Goal: Information Seeking & Learning: Learn about a topic

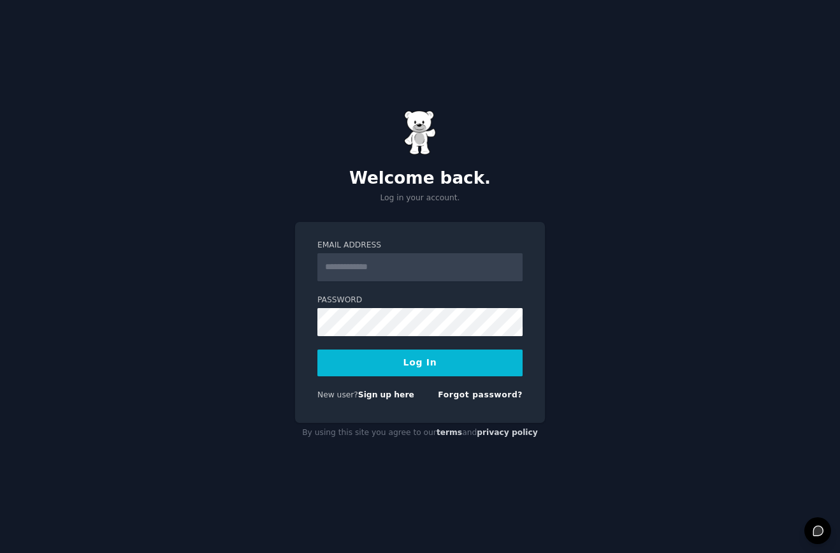
click at [388, 268] on input "Email Address" at bounding box center [420, 267] width 205 height 28
type input "**********"
click at [393, 357] on button "Log In" at bounding box center [420, 362] width 205 height 27
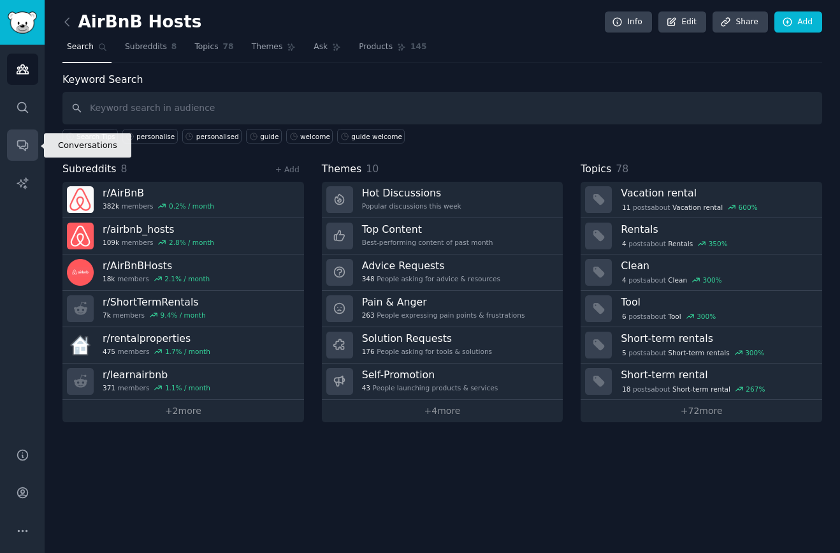
click at [24, 141] on icon "Sidebar" at bounding box center [22, 146] width 10 height 10
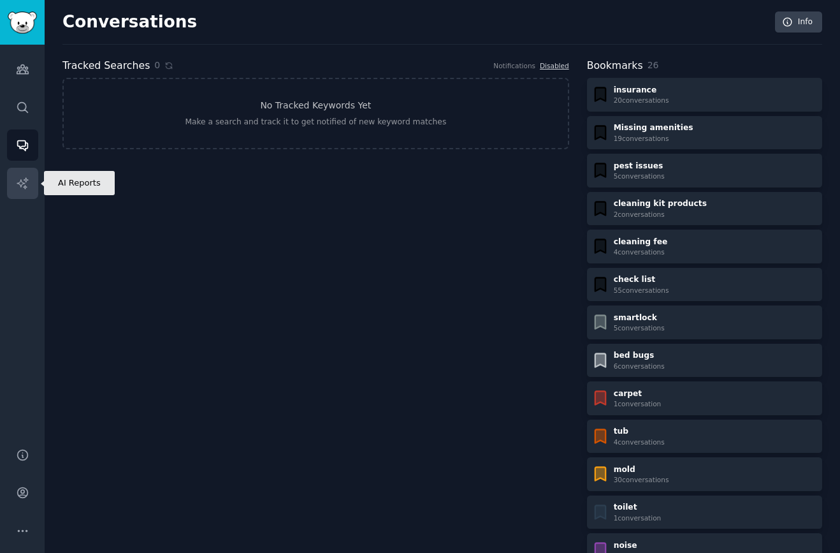
click at [20, 186] on icon "Sidebar" at bounding box center [22, 183] width 13 height 13
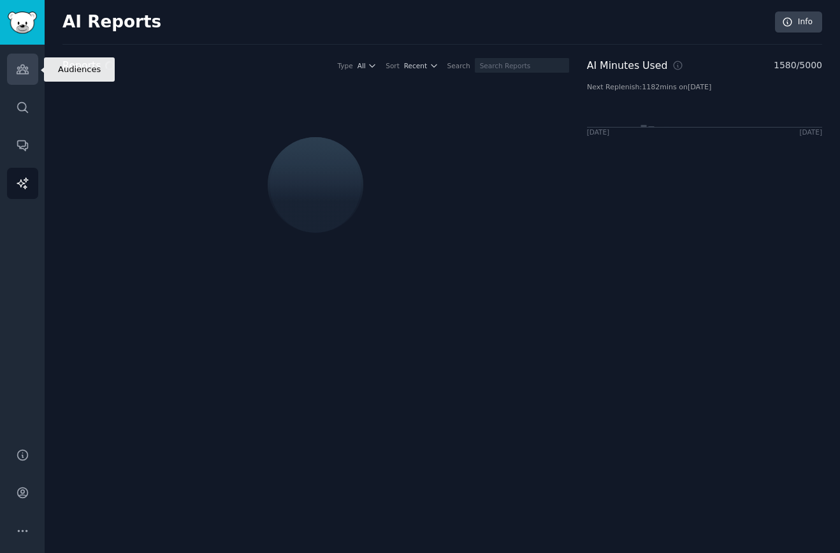
click at [24, 69] on icon "Sidebar" at bounding box center [22, 69] width 11 height 9
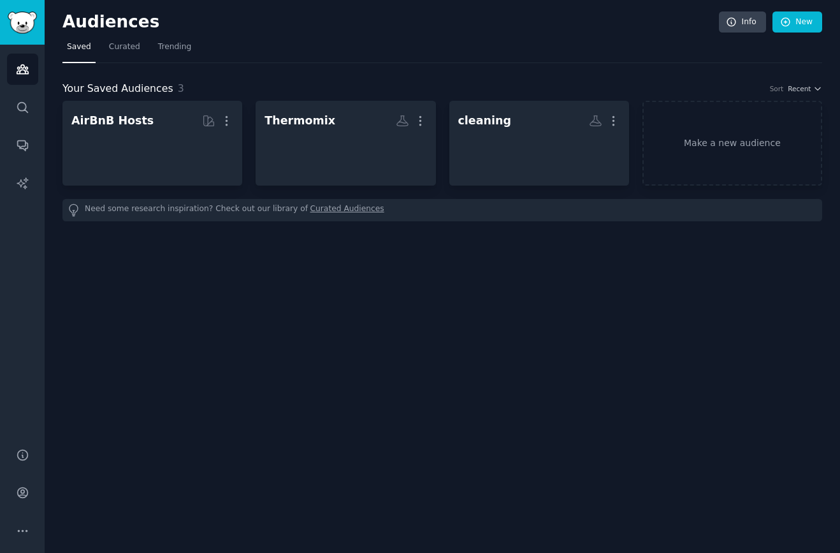
click at [91, 16] on h2 "Audiences" at bounding box center [390, 22] width 657 height 20
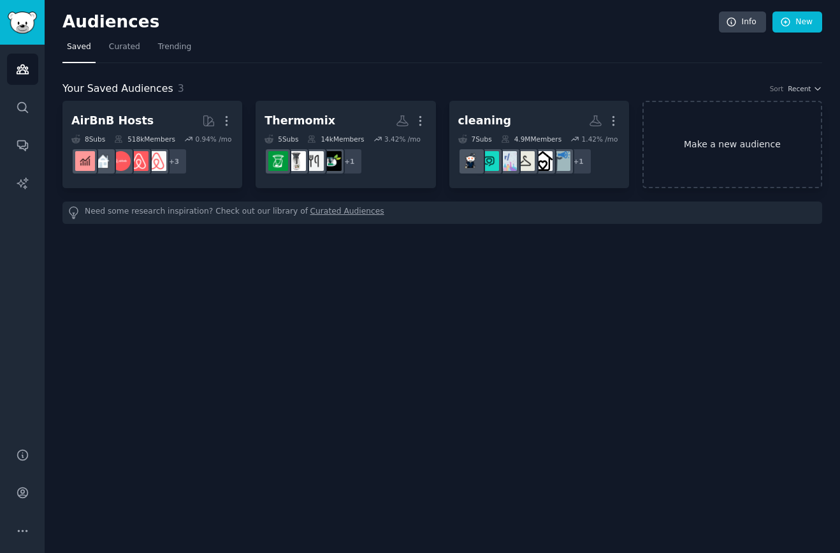
click at [718, 135] on link "Make a new audience" at bounding box center [733, 144] width 180 height 87
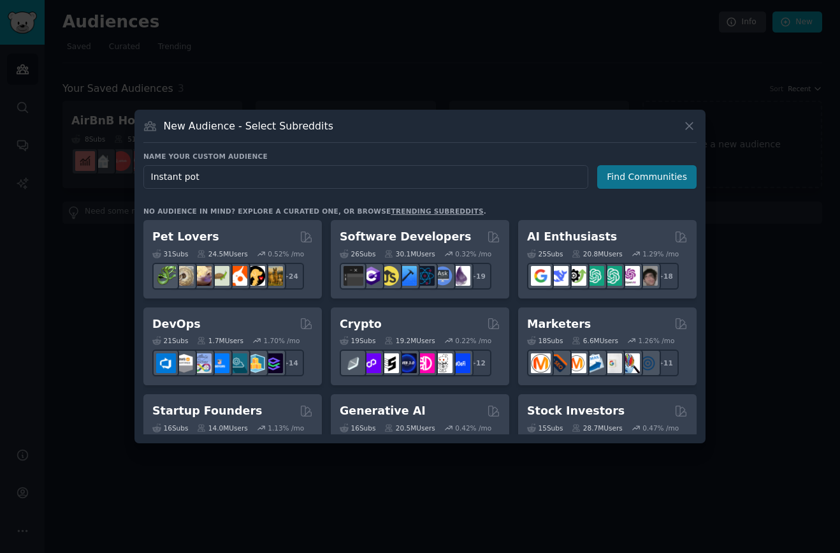
type input "Instant pot"
click at [658, 180] on button "Find Communities" at bounding box center [646, 177] width 99 height 24
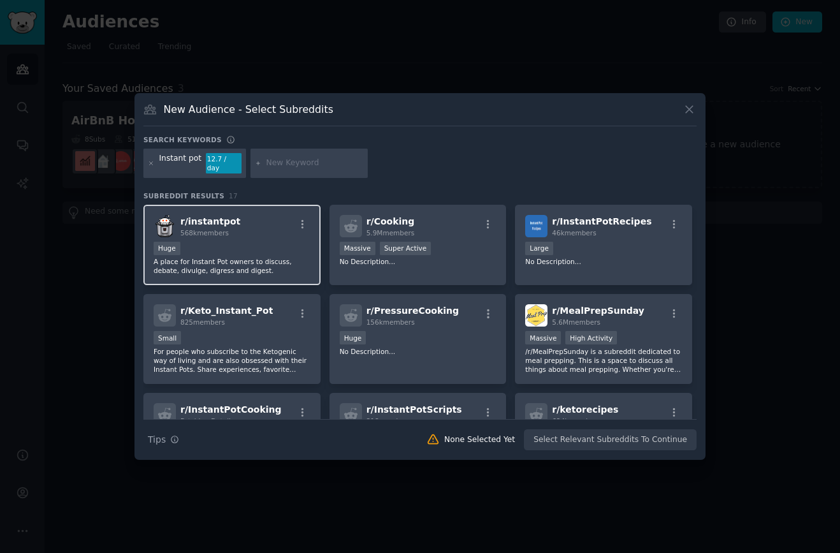
click at [222, 261] on p "A place for Instant Pot owners to discuss, debate, divulge, digress and digest." at bounding box center [232, 266] width 157 height 18
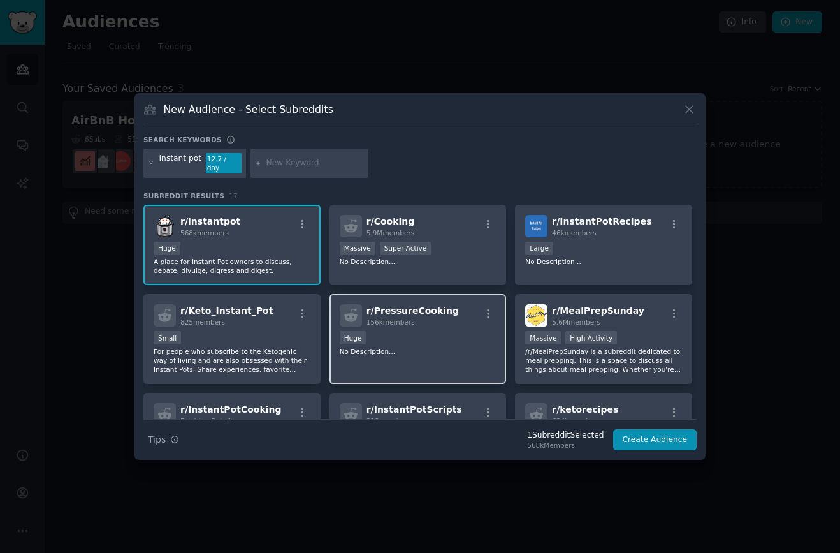
click at [429, 341] on div "Huge" at bounding box center [418, 339] width 157 height 16
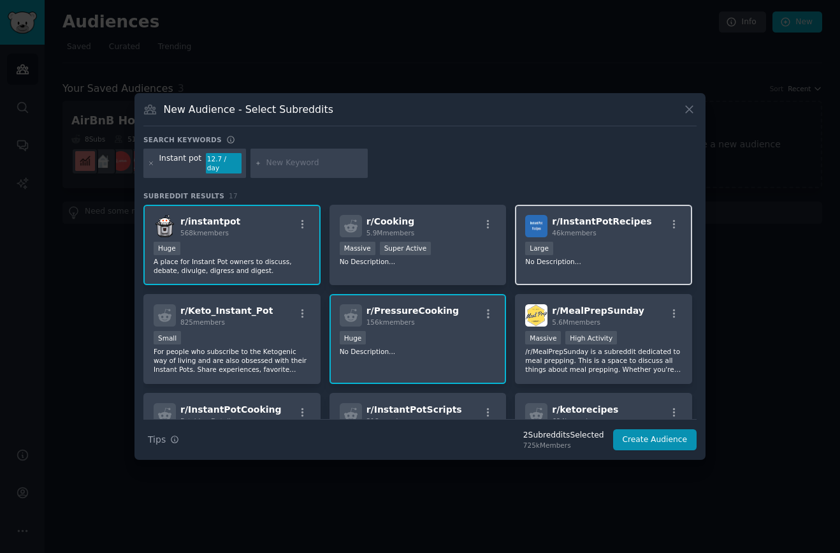
click at [632, 231] on div "46k members" at bounding box center [601, 232] width 99 height 9
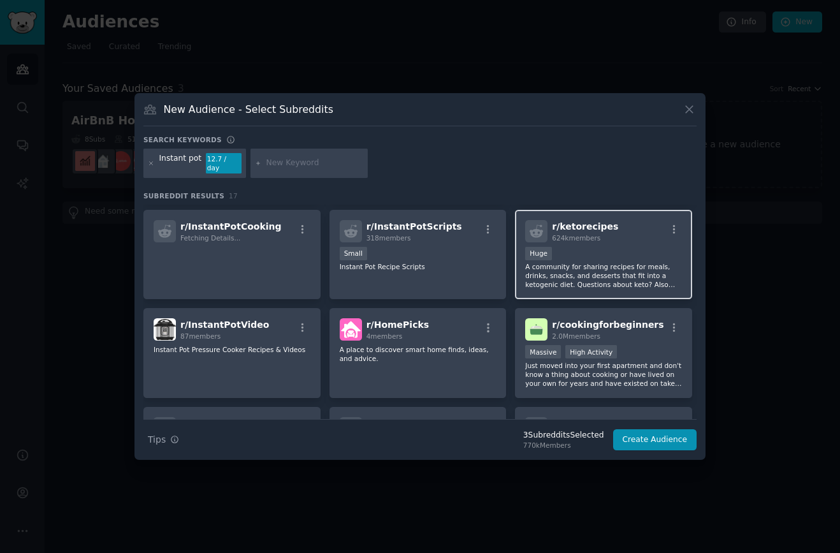
scroll to position [184, 0]
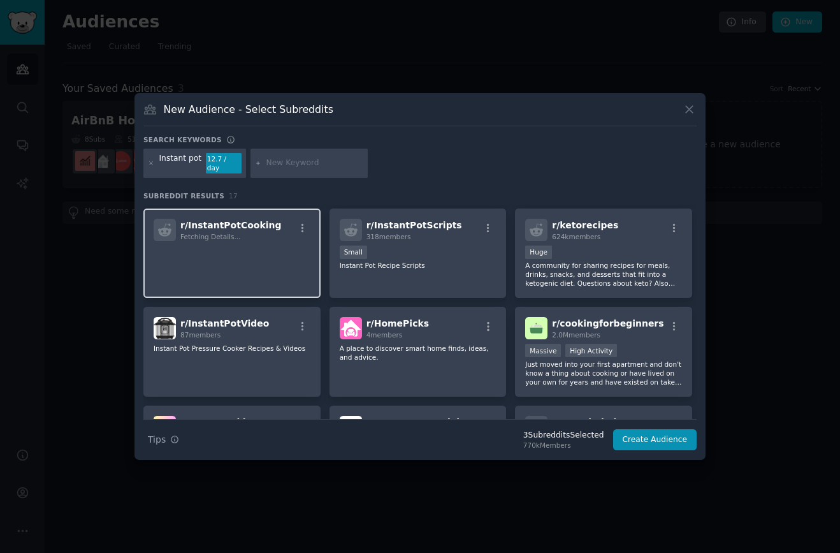
click at [275, 253] on p at bounding box center [232, 258] width 157 height 27
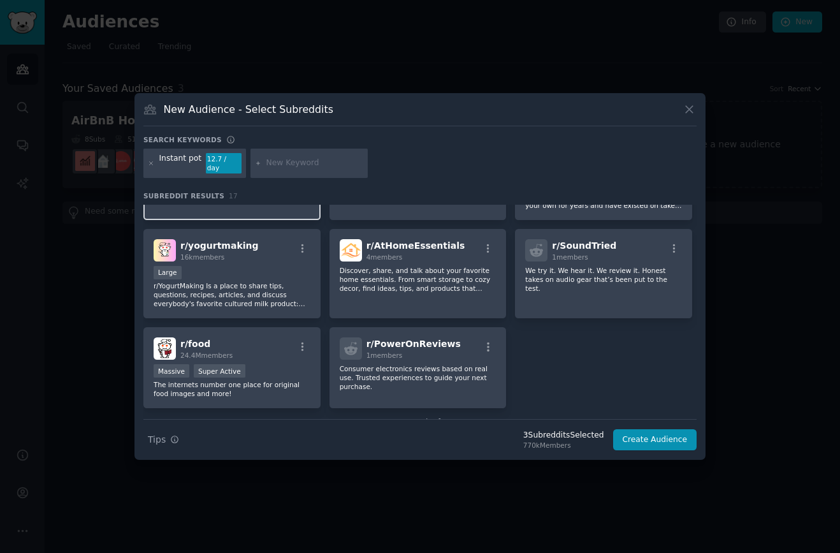
scroll to position [373, 0]
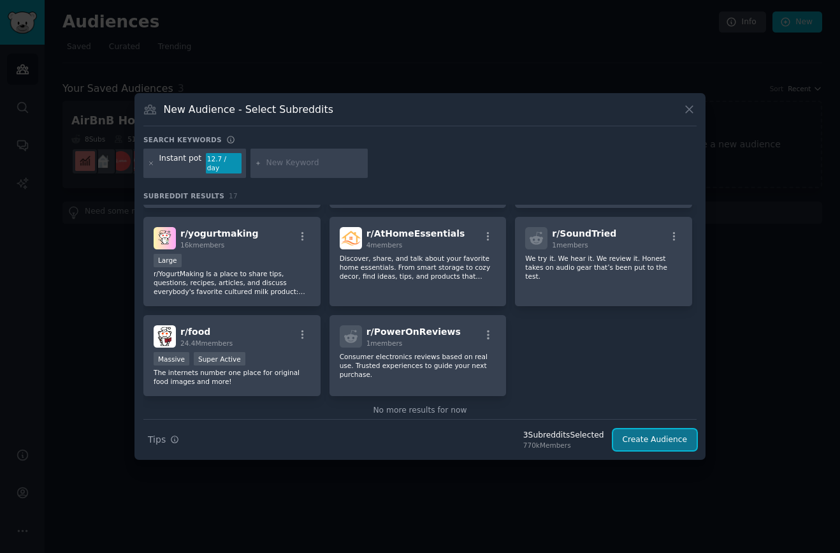
click at [649, 435] on button "Create Audience" at bounding box center [655, 440] width 84 height 22
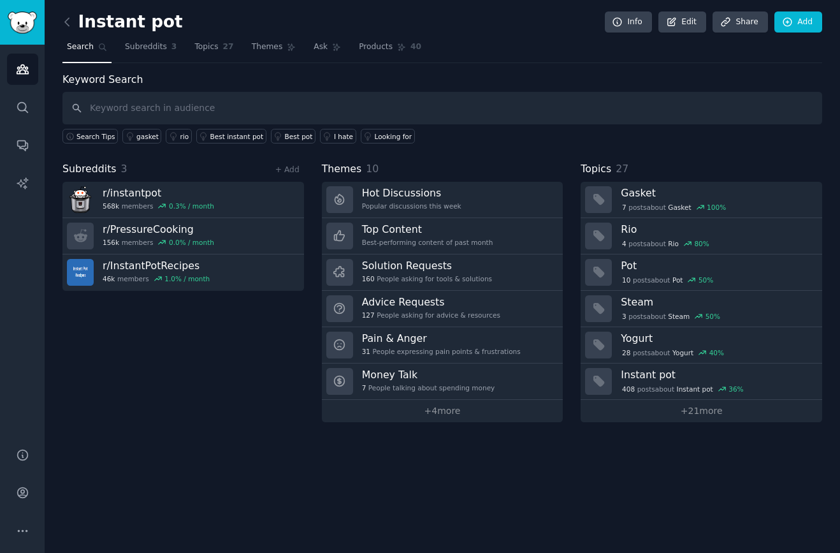
click at [184, 108] on input "text" at bounding box center [442, 108] width 760 height 33
type input "Natural release timer"
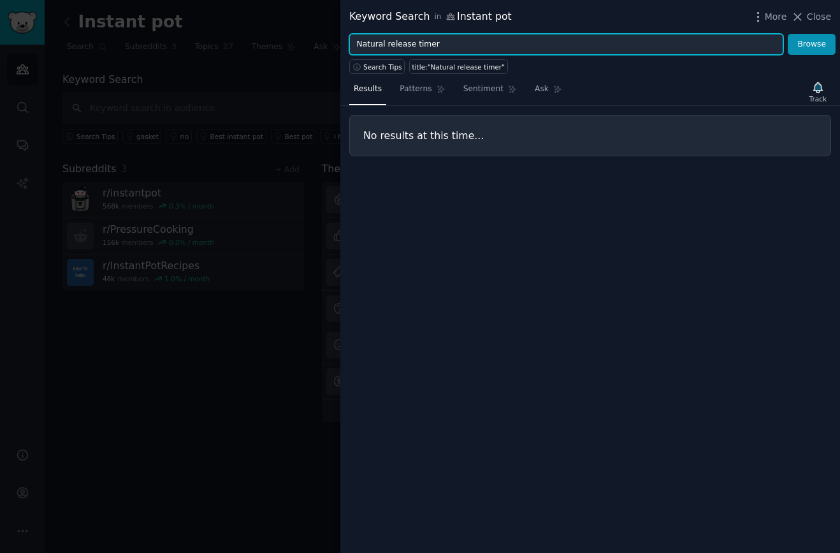
click at [409, 47] on input "Natural release timer" at bounding box center [566, 45] width 434 height 22
type input "timer"
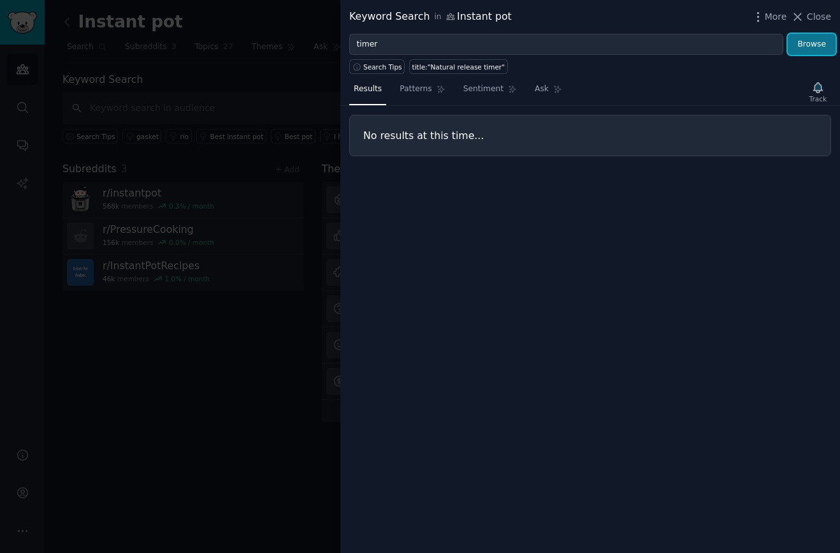
click at [811, 45] on button "Browse" at bounding box center [812, 45] width 48 height 22
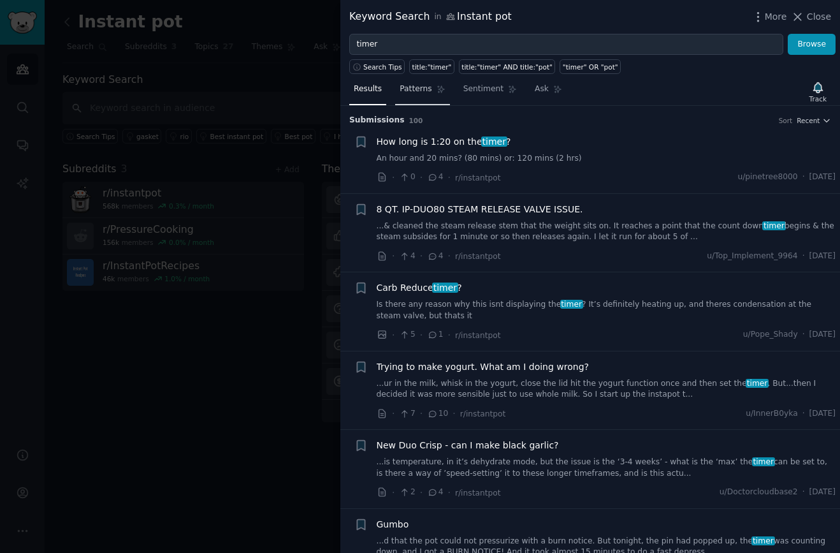
click at [414, 85] on span "Patterns" at bounding box center [416, 89] width 32 height 11
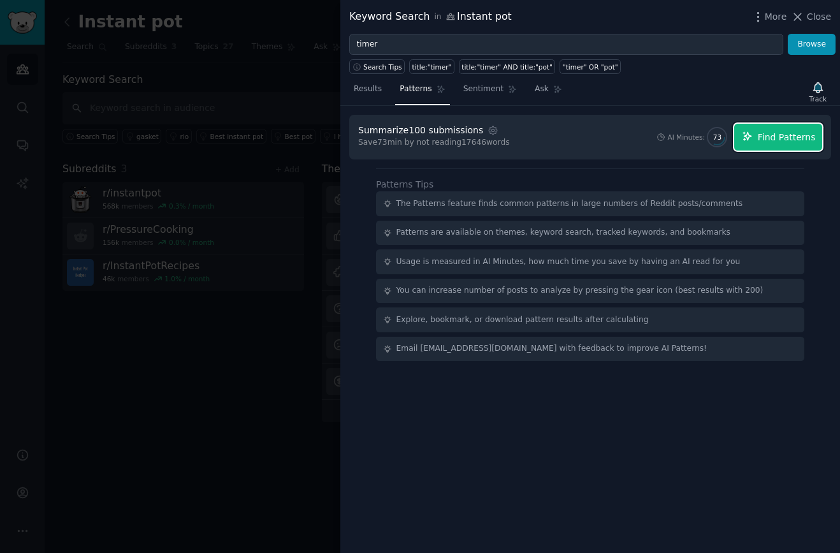
click at [771, 138] on span "Find Patterns" at bounding box center [787, 137] width 58 height 13
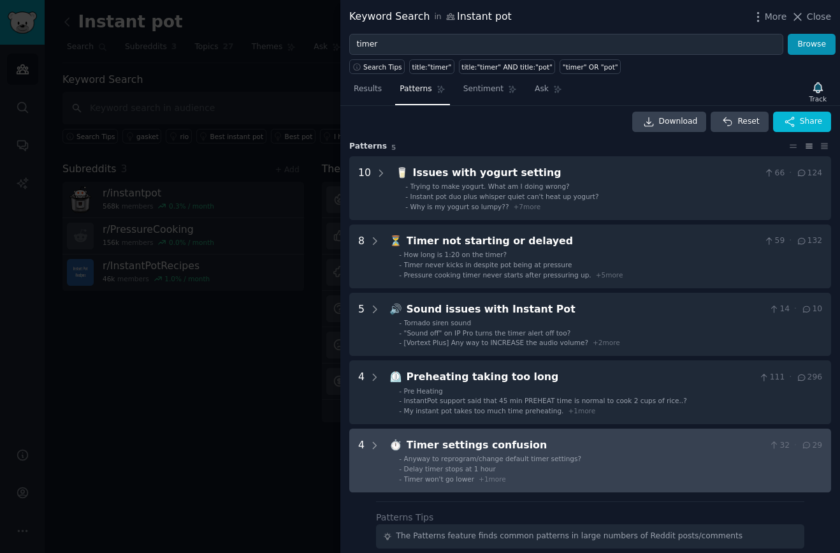
scroll to position [6, 0]
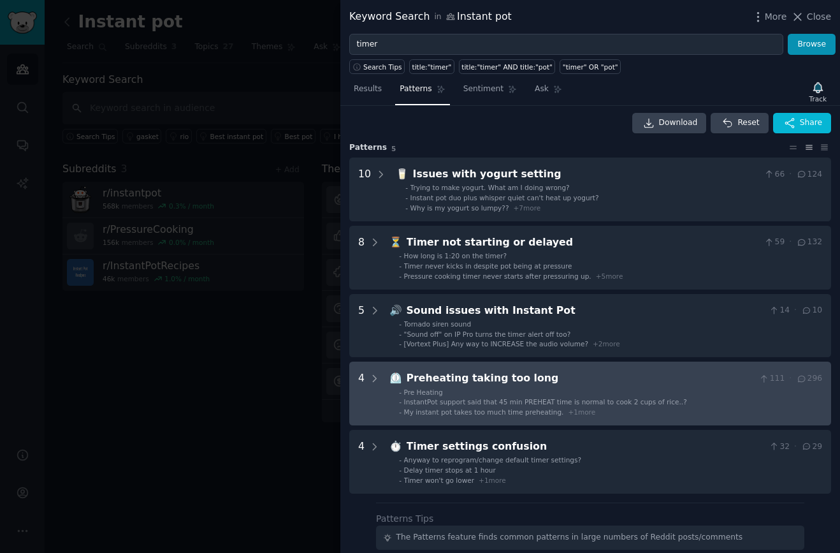
click at [475, 376] on div "Preheating taking too long" at bounding box center [581, 378] width 348 height 16
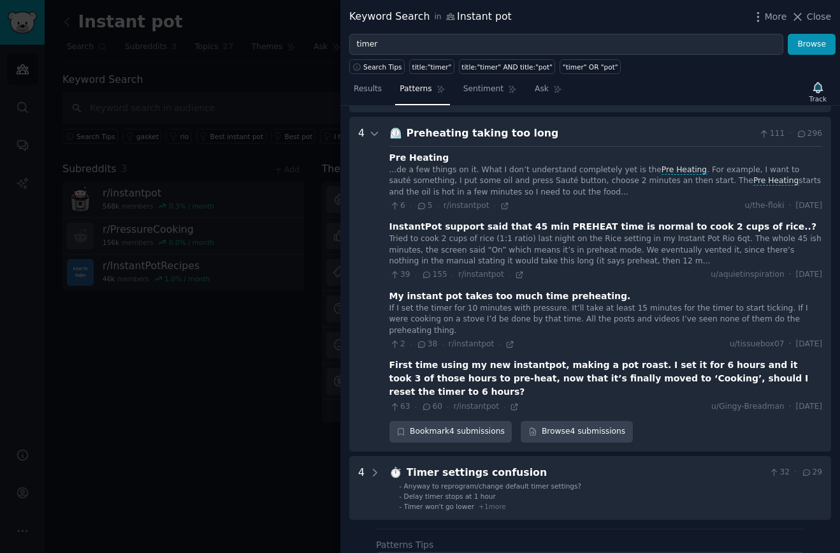
scroll to position [262, 0]
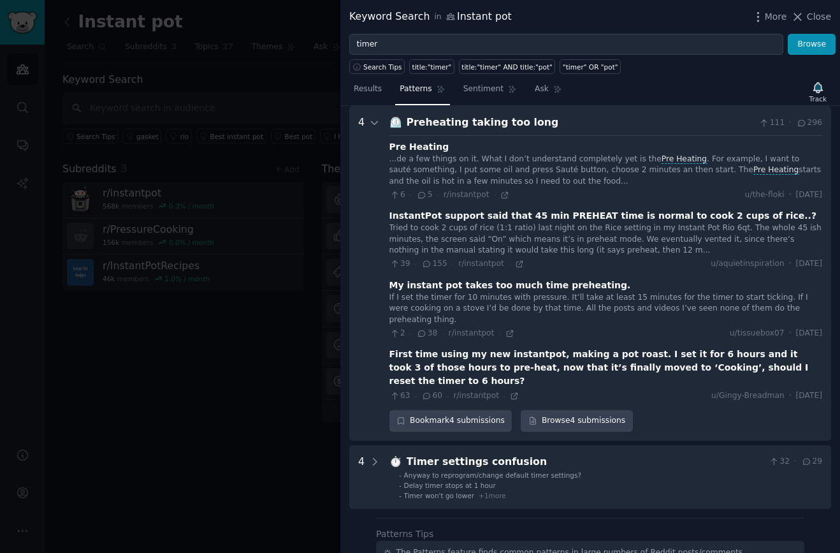
click at [669, 348] on div "First time using my new instantpot, making a pot roast. I set it for 6 hours an…" at bounding box center [606, 367] width 433 height 40
click at [592, 410] on link "Browse 4 submissions" at bounding box center [577, 421] width 112 height 22
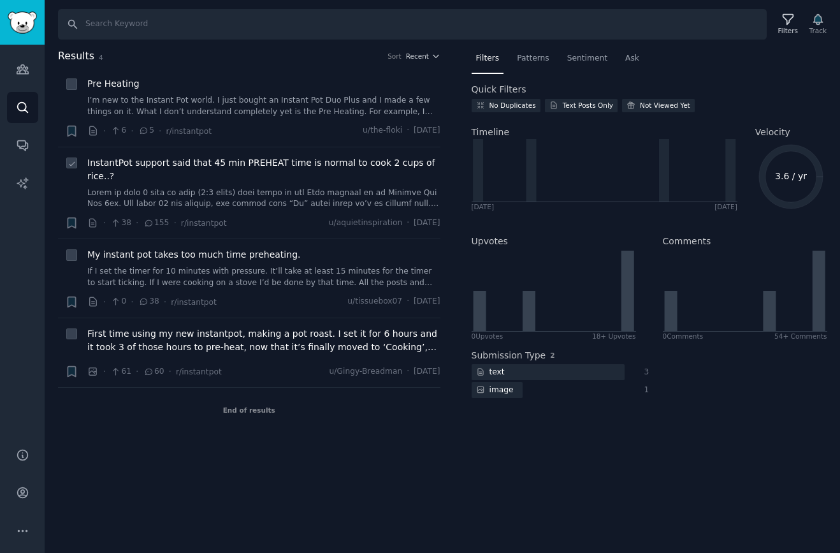
click at [187, 164] on span "InstantPot support said that 45 min PREHEAT time is normal to cook 2 cups of ri…" at bounding box center [263, 169] width 353 height 27
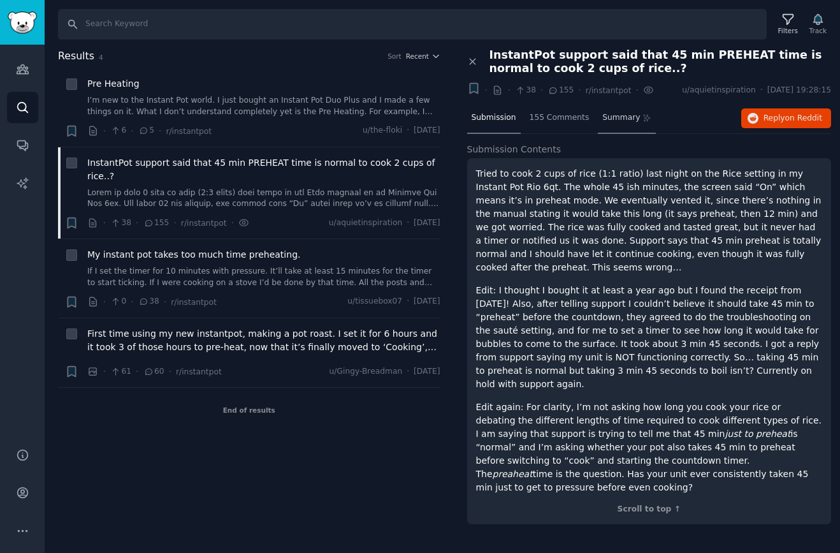
click at [625, 124] on div "Summary" at bounding box center [627, 118] width 58 height 31
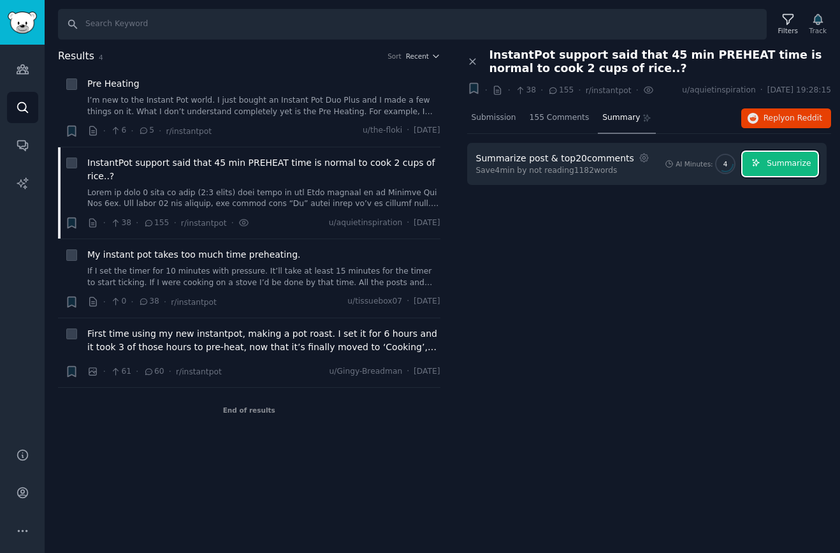
click at [778, 168] on span "Summarize" at bounding box center [789, 163] width 44 height 11
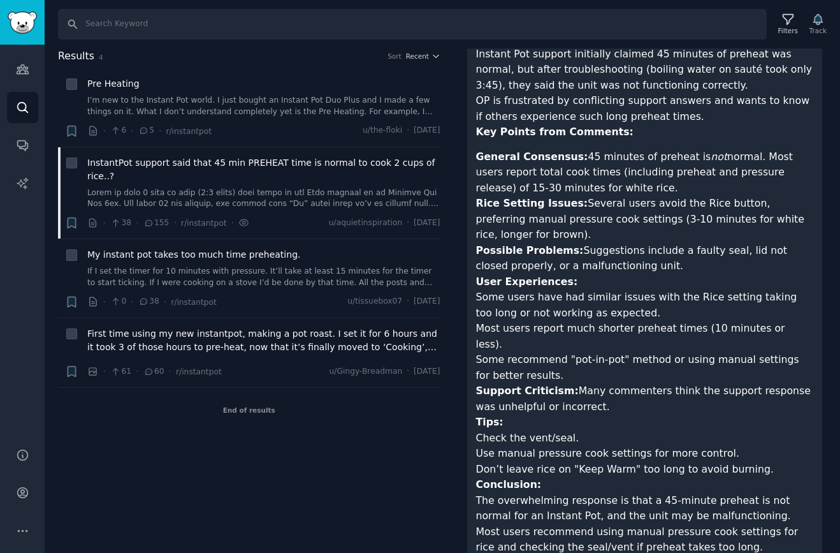
scroll to position [277, 0]
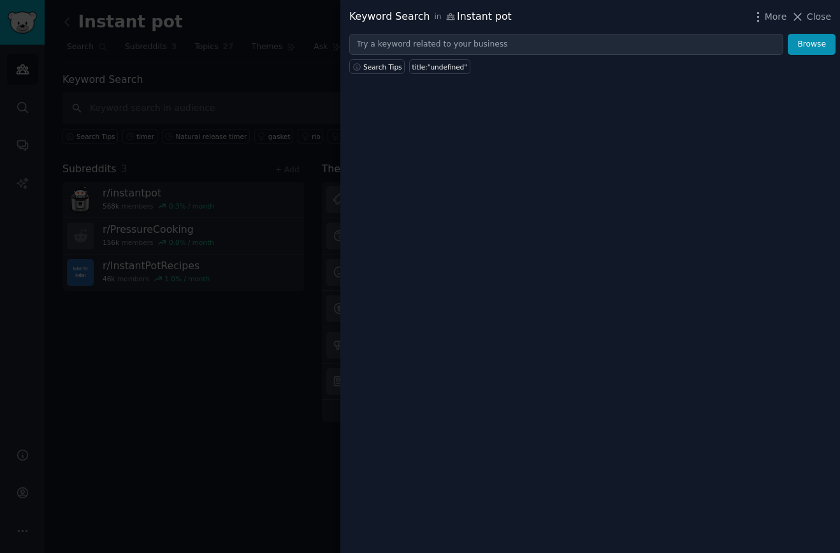
click at [272, 363] on div at bounding box center [420, 276] width 840 height 553
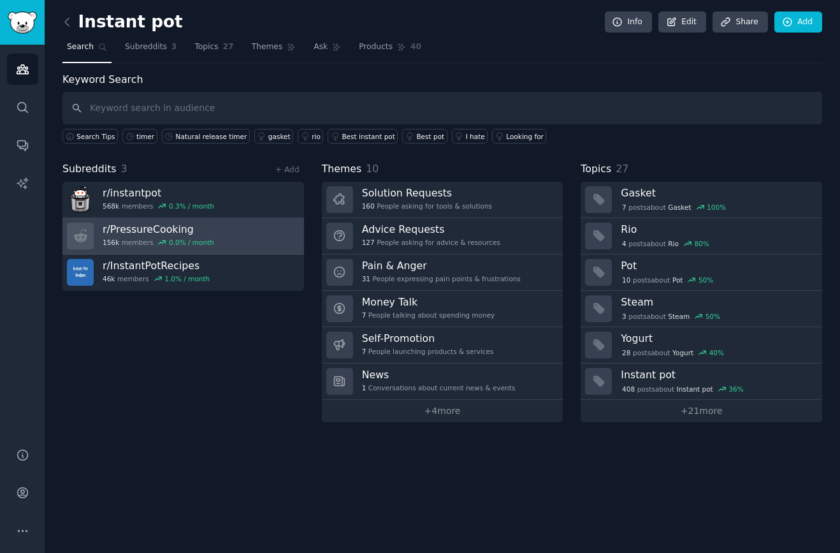
click at [260, 231] on link "r/ PressureCooking 156k members 0.0 % / month" at bounding box center [183, 236] width 242 height 36
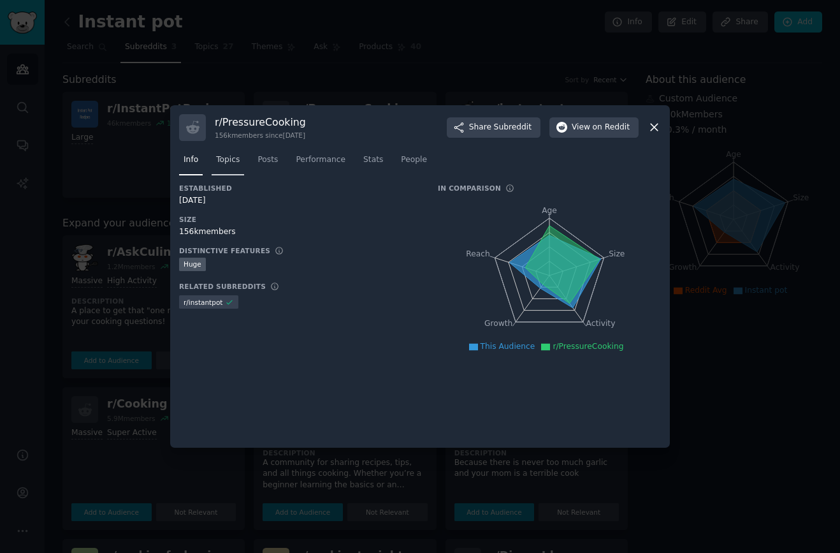
click at [231, 157] on span "Topics" at bounding box center [228, 159] width 24 height 11
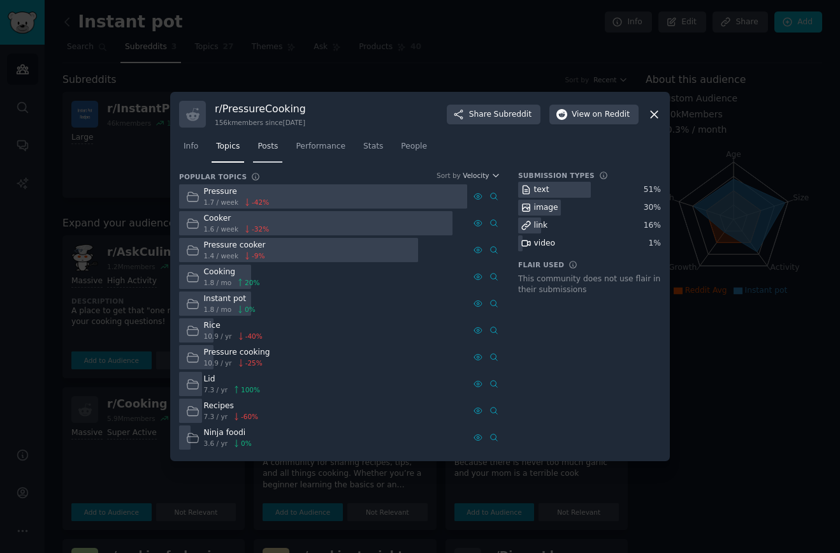
click at [269, 145] on span "Posts" at bounding box center [268, 146] width 20 height 11
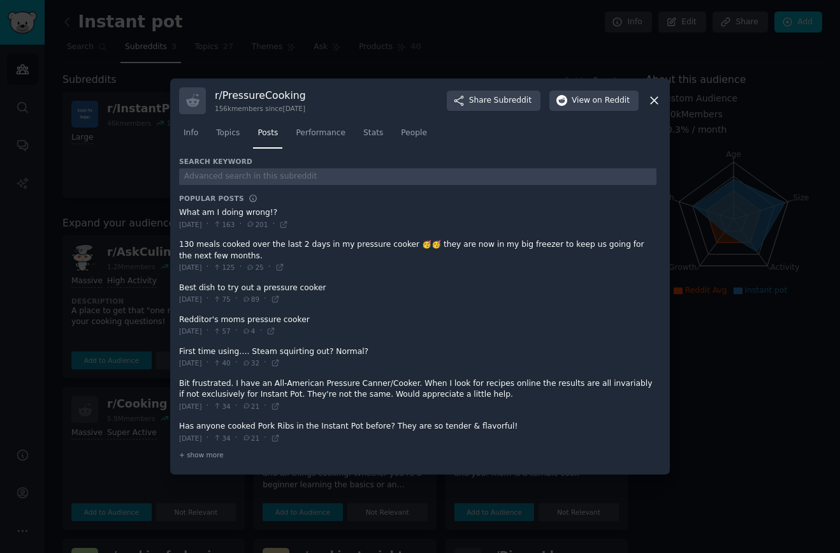
click at [202, 226] on span "Tue 25/03/2025" at bounding box center [190, 224] width 23 height 9
click at [29, 240] on div at bounding box center [420, 276] width 840 height 553
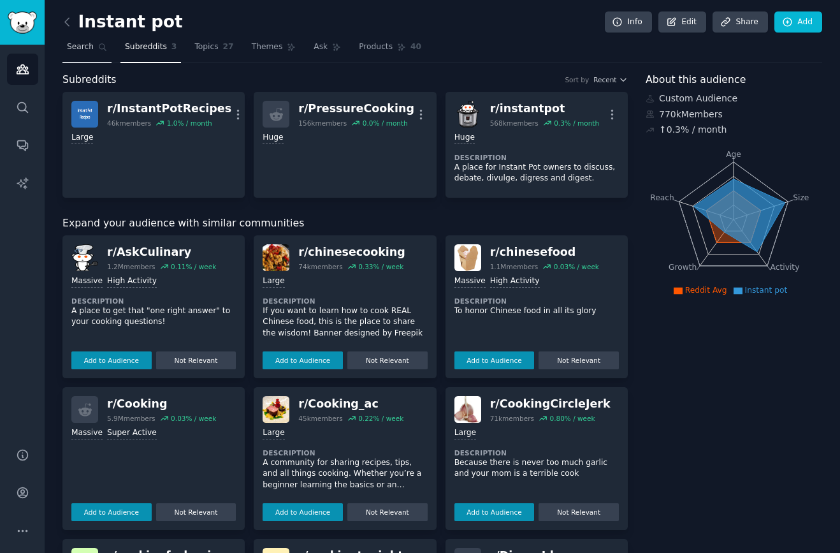
click at [92, 52] on span "Search" at bounding box center [80, 46] width 27 height 11
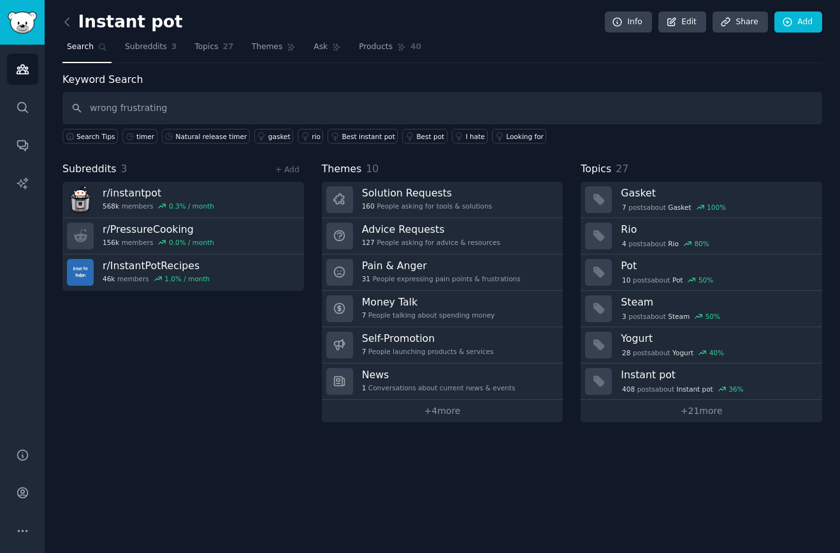
type input "wrong frustrating"
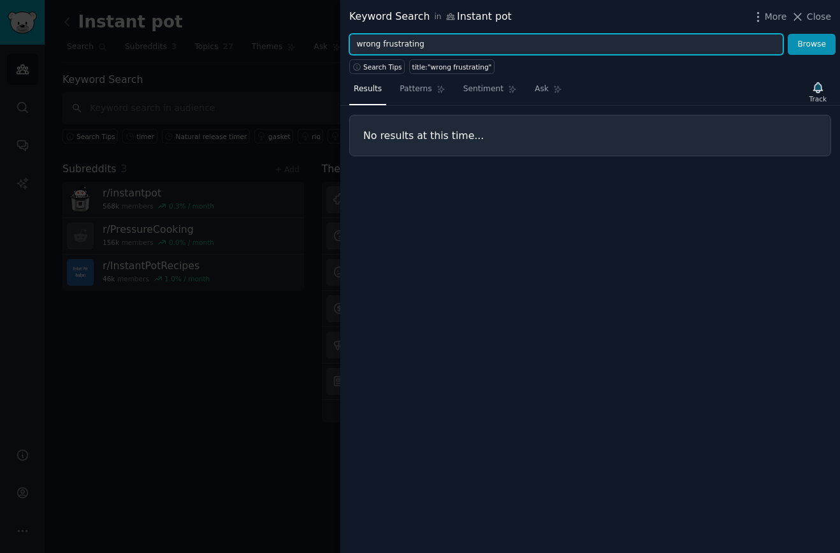
click at [439, 43] on input "wrong frustrating" at bounding box center [566, 45] width 434 height 22
type input "wrong frustrating hate"
click at [788, 34] on button "Browse" at bounding box center [812, 45] width 48 height 22
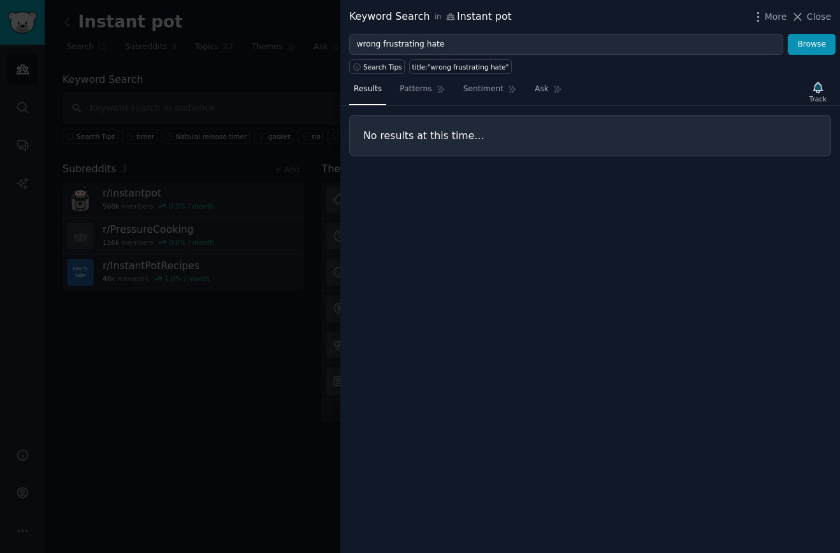
click at [186, 394] on div at bounding box center [420, 276] width 840 height 553
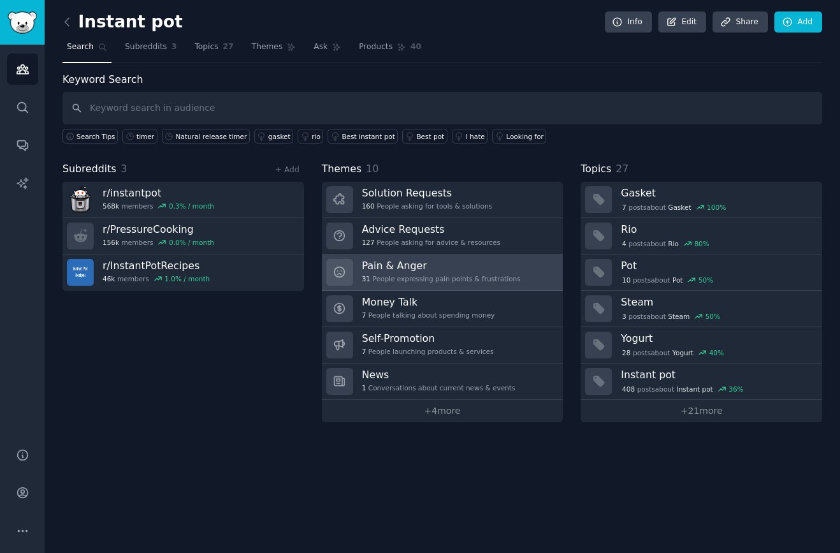
click at [390, 269] on h3 "Pain & Anger" at bounding box center [441, 265] width 159 height 13
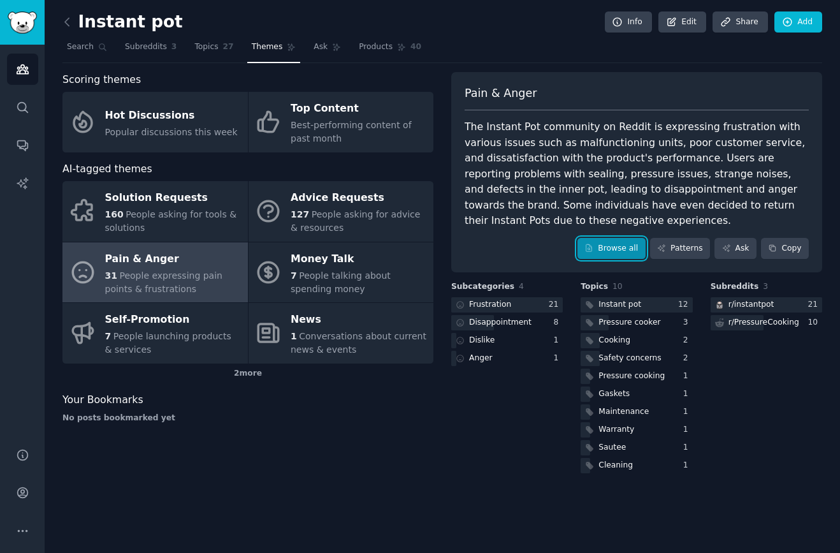
click at [632, 250] on link "Browse all" at bounding box center [612, 249] width 68 height 22
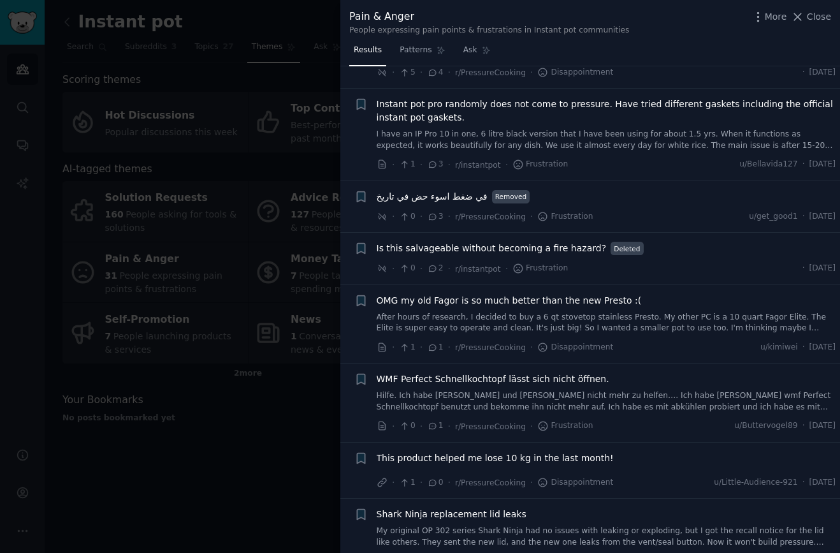
scroll to position [1773, 0]
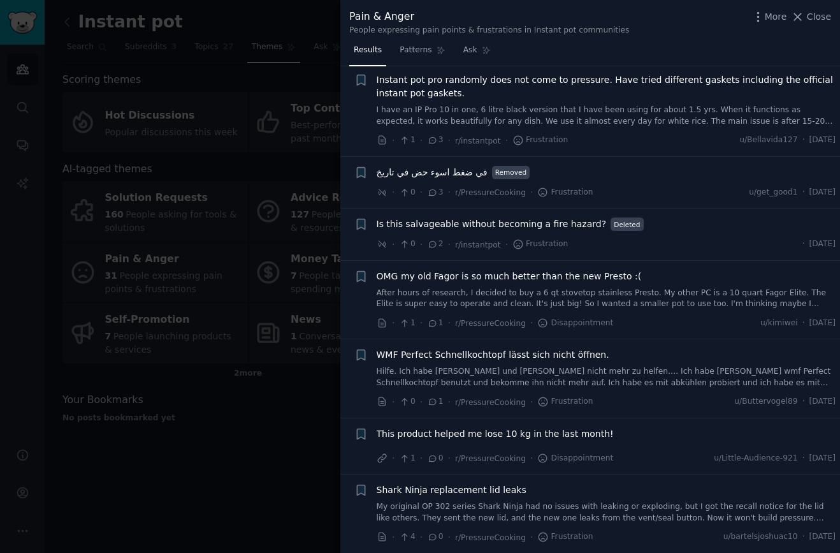
click at [194, 487] on div at bounding box center [420, 276] width 840 height 553
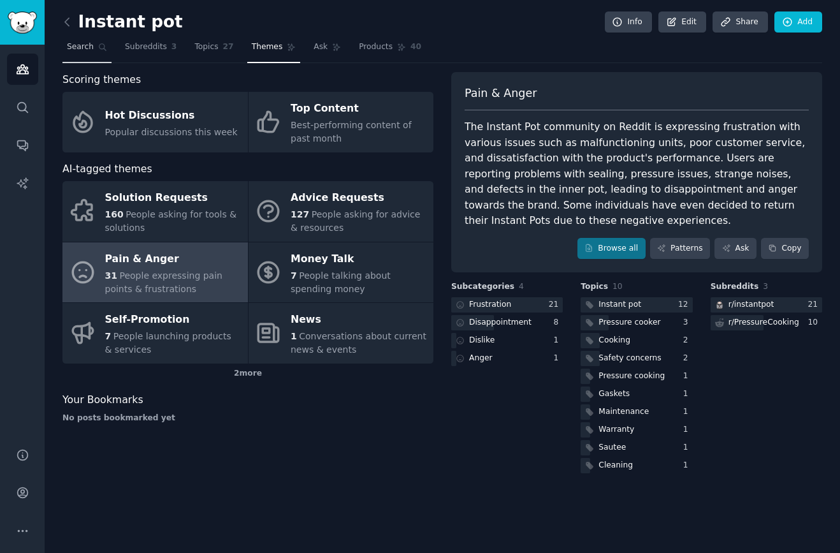
click at [77, 50] on span "Search" at bounding box center [80, 46] width 27 height 11
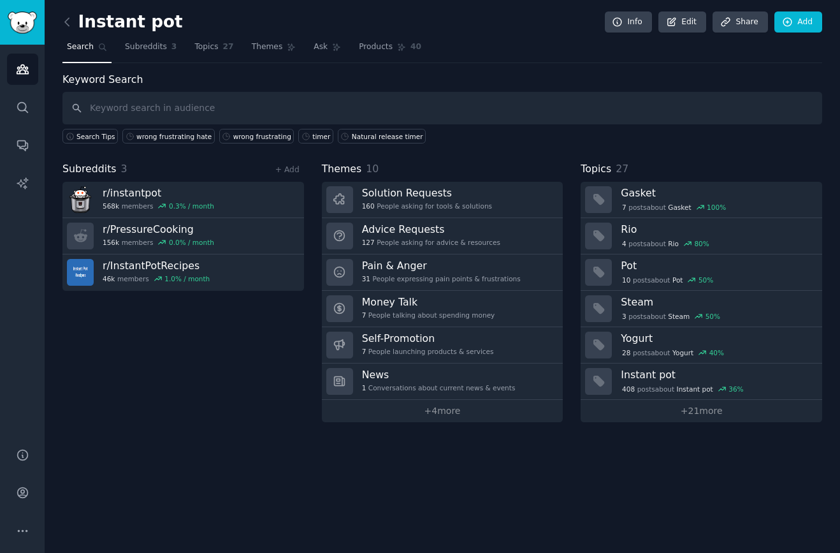
click at [138, 107] on input "text" at bounding box center [442, 108] width 760 height 33
type input "dog food"
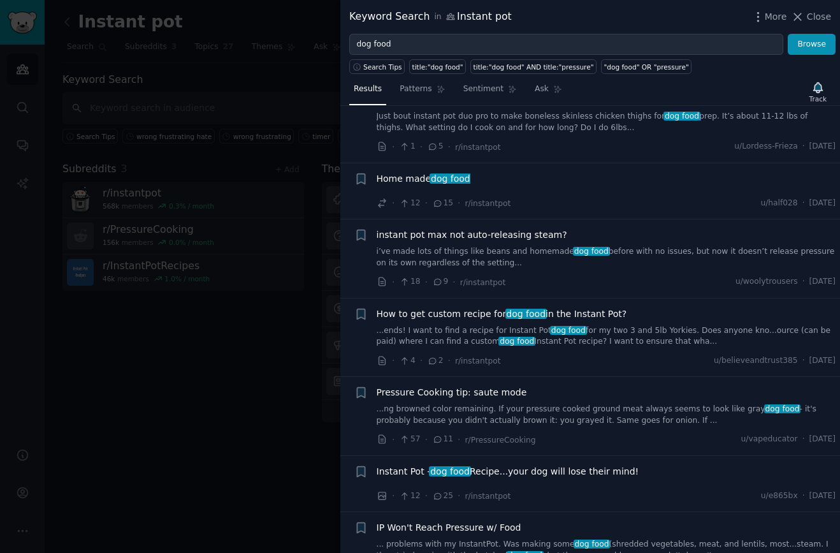
scroll to position [451, 0]
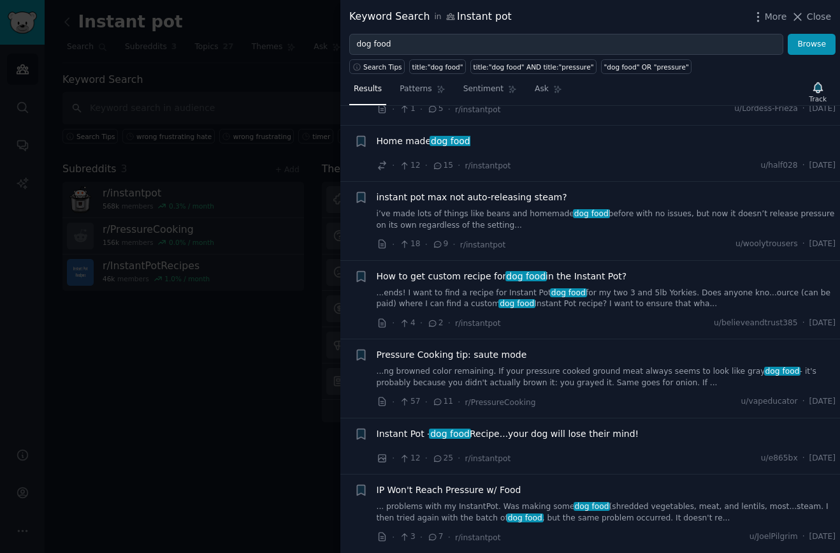
click at [212, 435] on div at bounding box center [420, 276] width 840 height 553
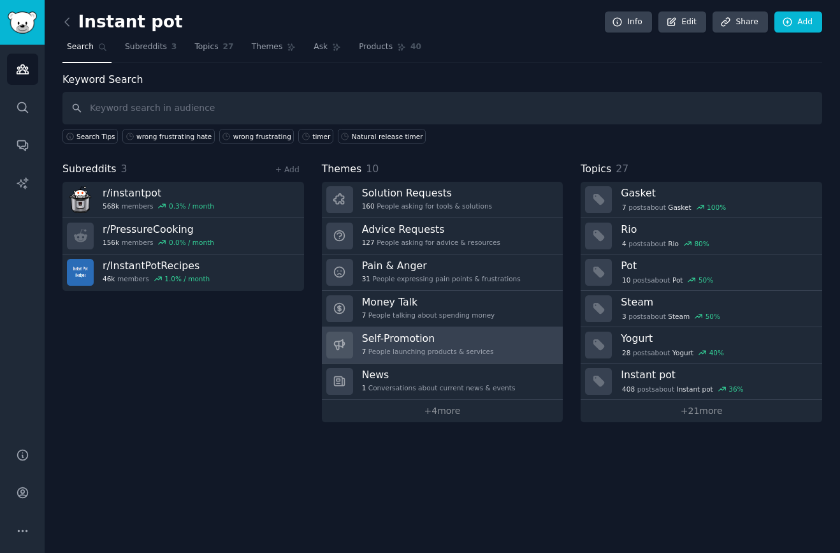
click at [396, 336] on h3 "Self-Promotion" at bounding box center [428, 338] width 132 height 13
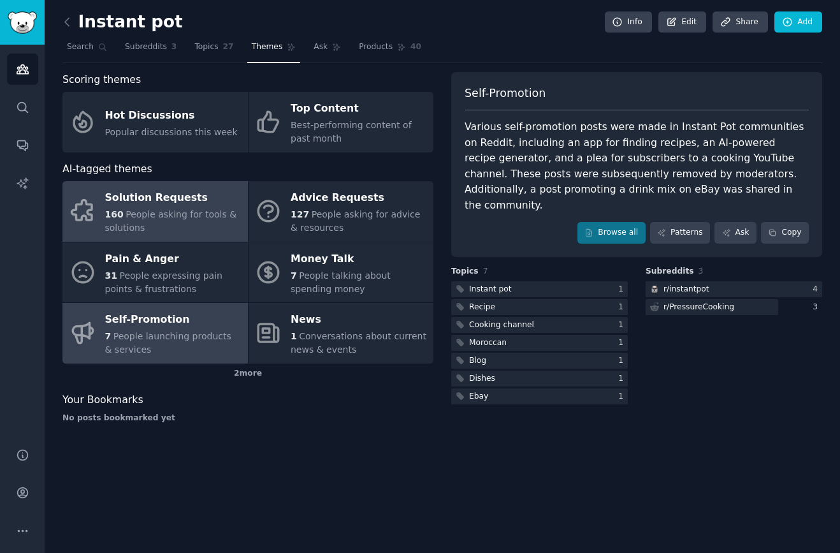
click at [153, 203] on div "Solution Requests" at bounding box center [173, 198] width 136 height 20
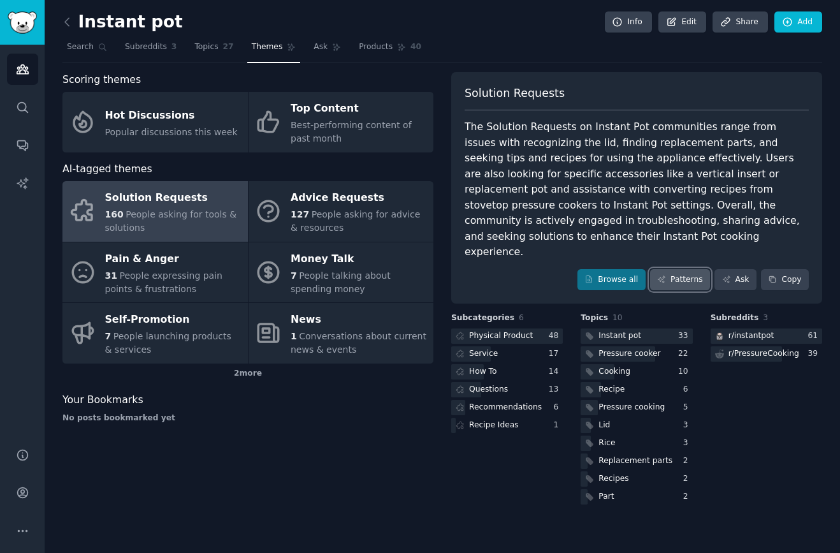
click at [682, 269] on link "Patterns" at bounding box center [680, 280] width 60 height 22
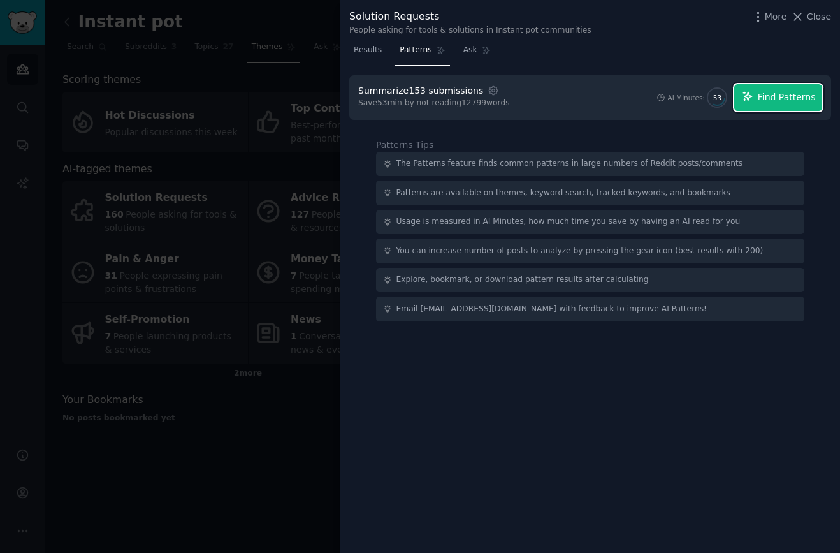
click at [785, 96] on span "Find Patterns" at bounding box center [787, 97] width 58 height 13
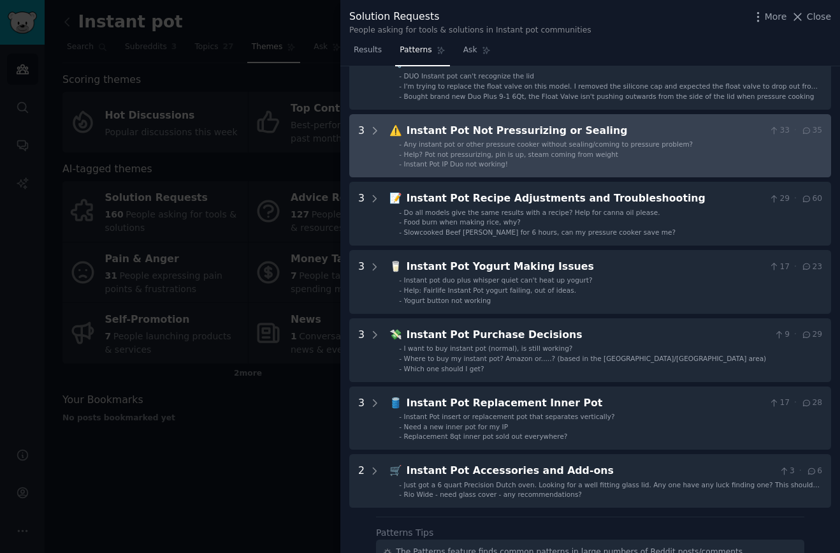
scroll to position [283, 0]
click at [685, 160] on li "- Instant Pot IP Duo not working!" at bounding box center [610, 163] width 423 height 9
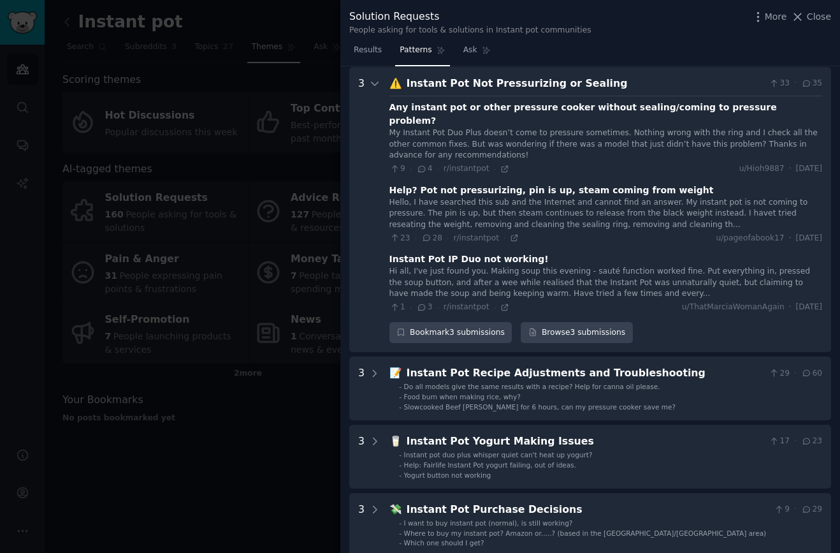
scroll to position [330, 0]
click at [587, 321] on link "Browse 3 submissions" at bounding box center [577, 332] width 112 height 22
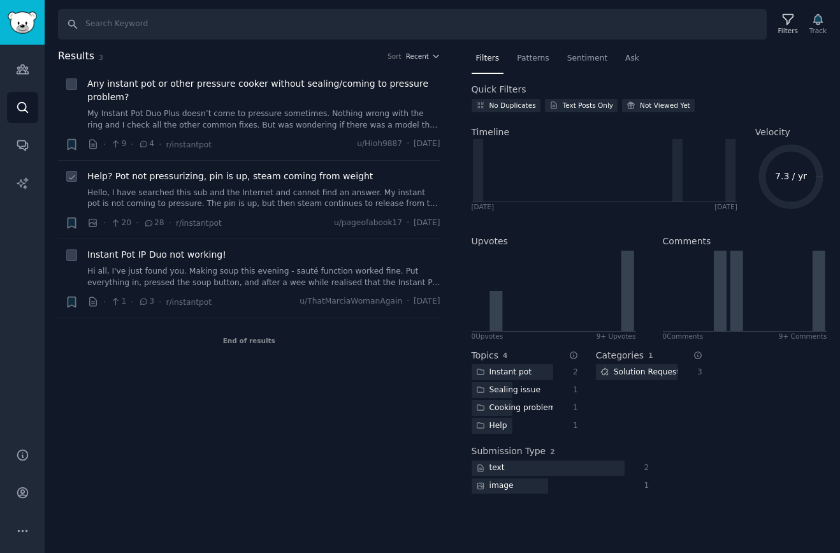
click at [337, 179] on span "Help? Pot not pressurizing, pin is up, steam coming from weight" at bounding box center [230, 176] width 286 height 13
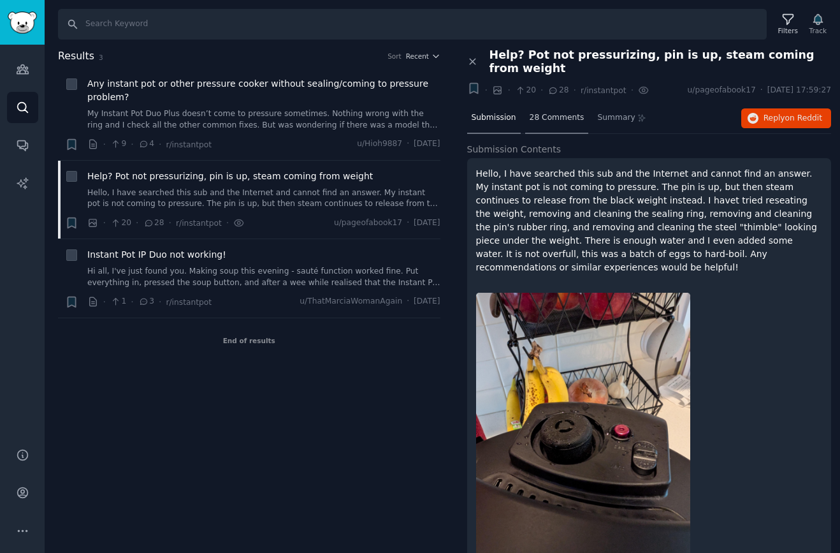
click at [566, 118] on span "28 Comments" at bounding box center [557, 117] width 55 height 11
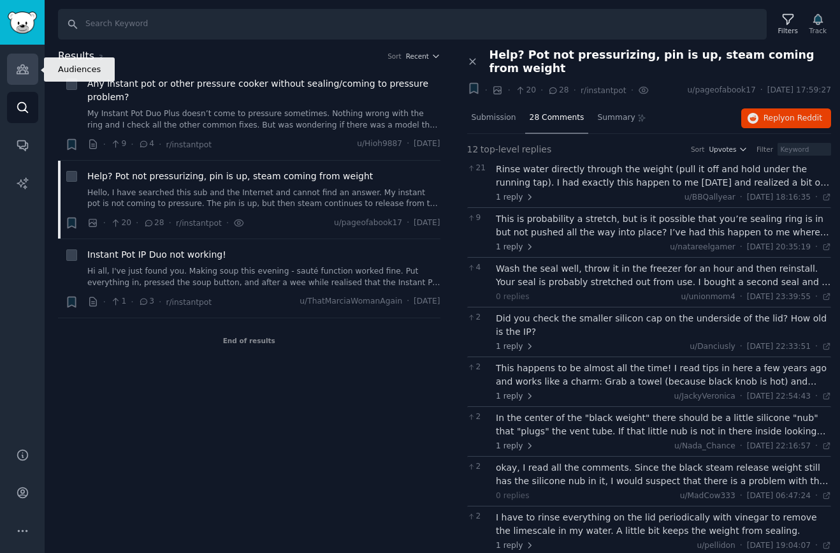
click at [25, 77] on link "Audiences" at bounding box center [22, 69] width 31 height 31
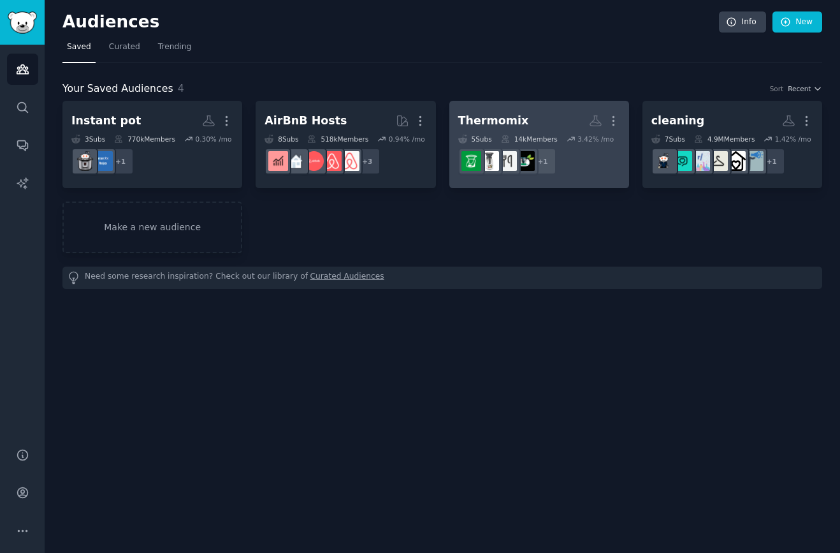
click at [504, 122] on div "Thermomix" at bounding box center [493, 121] width 71 height 16
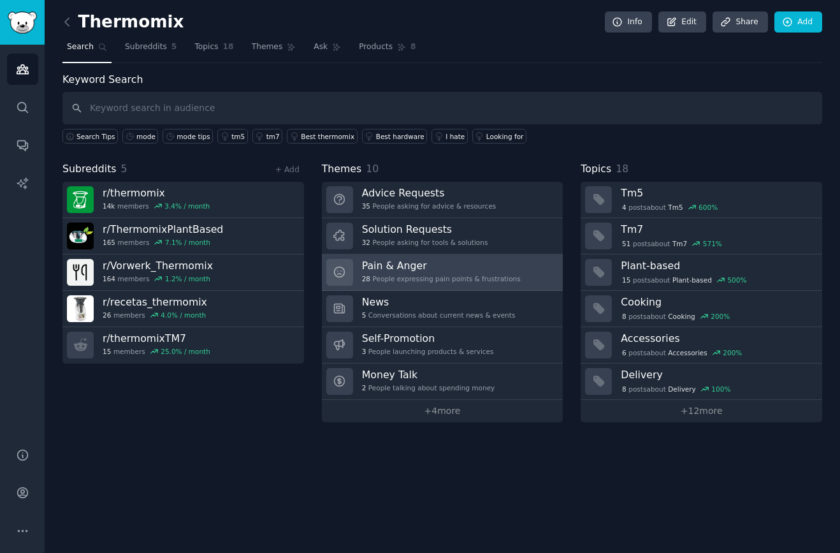
click at [437, 277] on div "28 People expressing pain points & frustrations" at bounding box center [441, 278] width 159 height 9
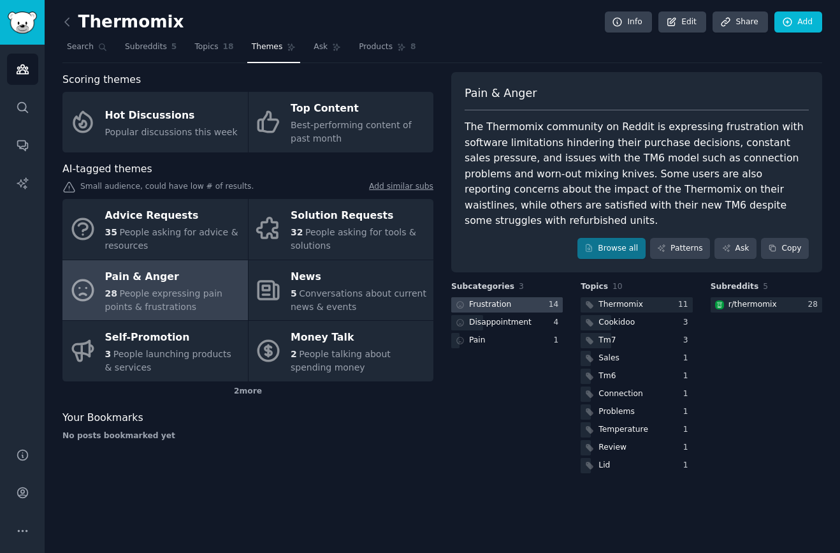
click at [483, 299] on div "Frustration" at bounding box center [490, 304] width 42 height 11
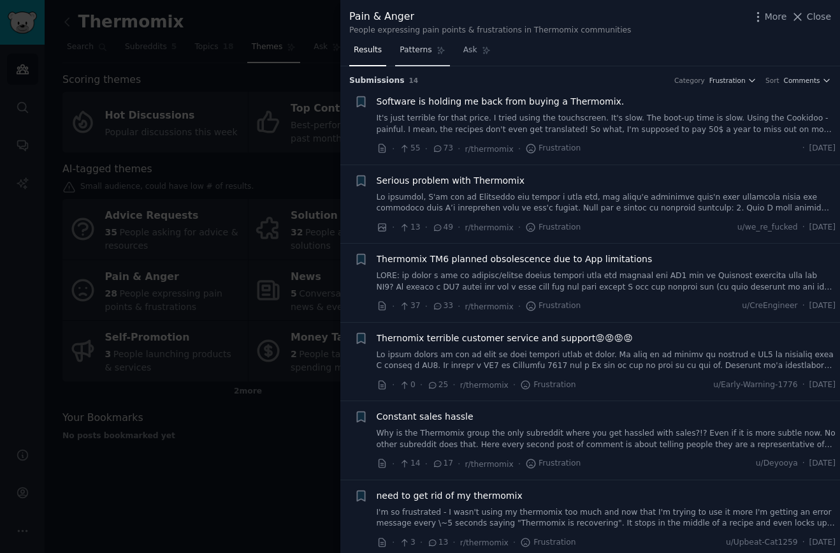
click at [423, 54] on span "Patterns" at bounding box center [416, 50] width 32 height 11
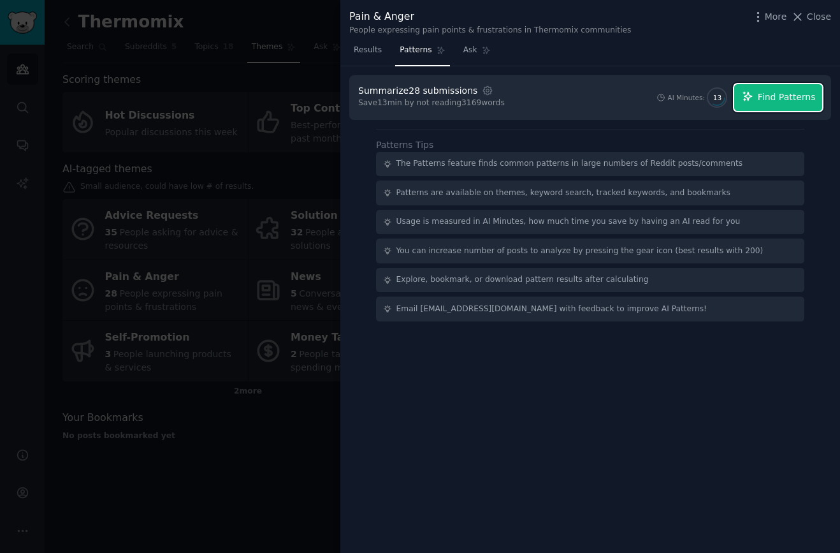
click at [769, 94] on span "Find Patterns" at bounding box center [787, 97] width 58 height 13
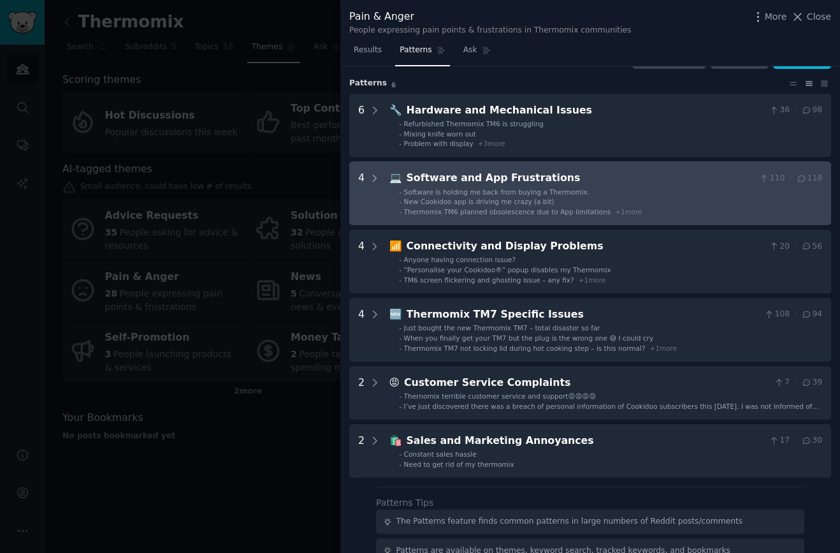
scroll to position [36, 0]
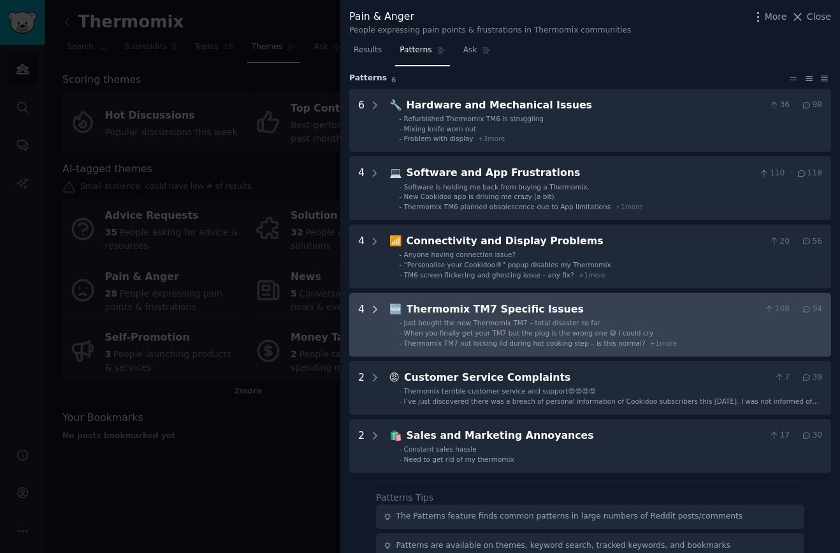
click at [377, 310] on icon at bounding box center [374, 308] width 11 height 11
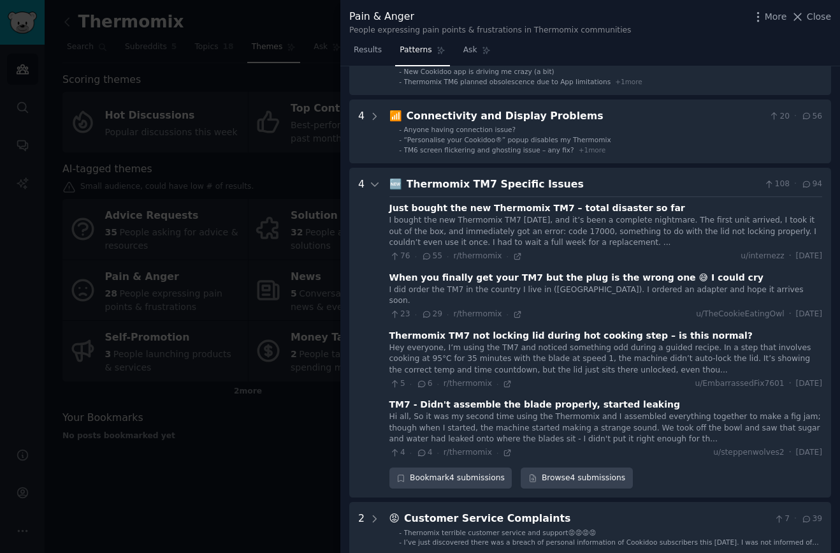
scroll to position [149, 0]
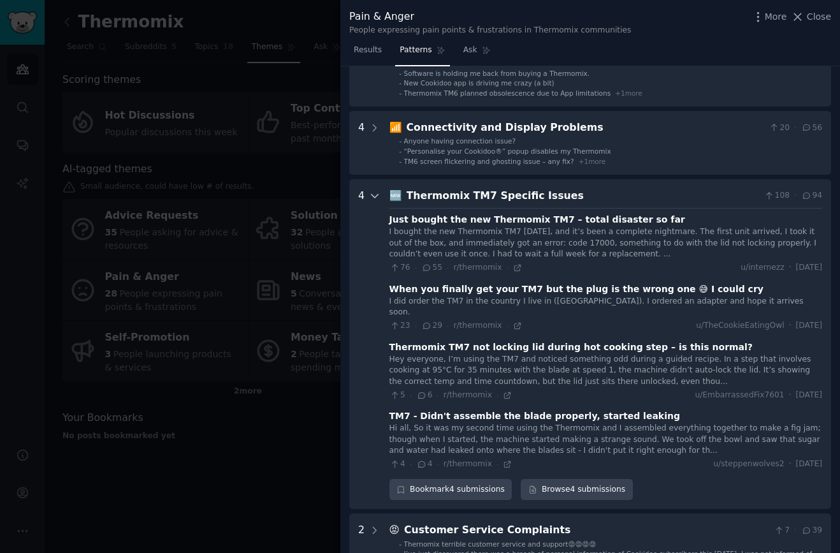
click at [372, 197] on icon at bounding box center [374, 195] width 11 height 11
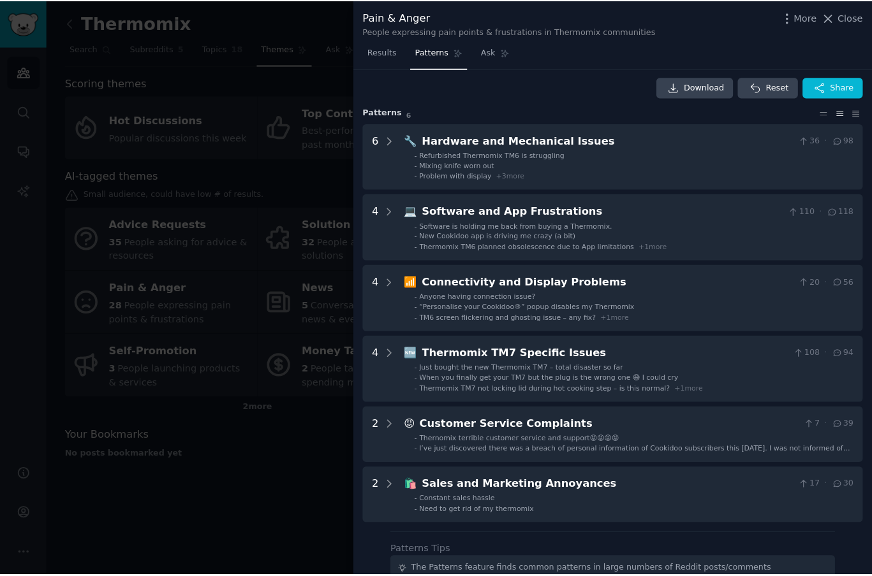
scroll to position [0, 0]
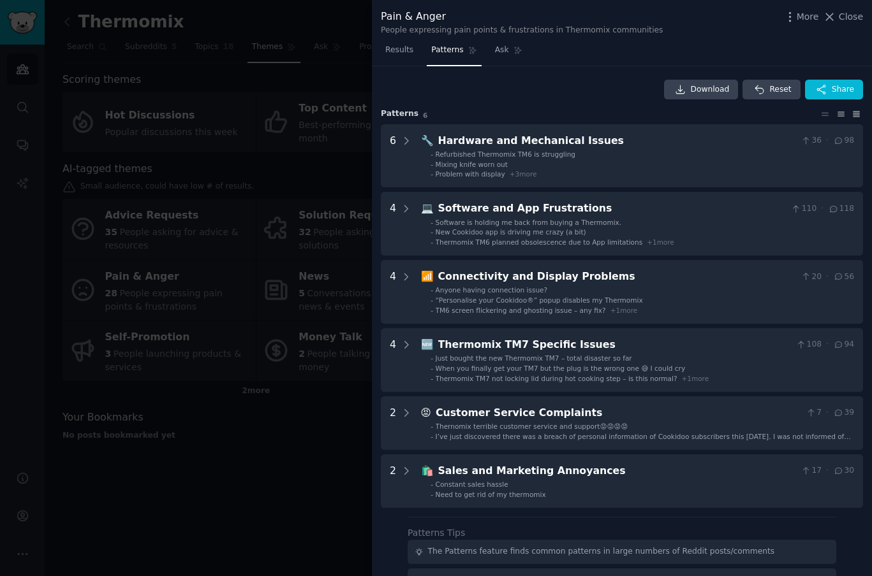
click at [840, 114] on icon at bounding box center [855, 114] width 13 height 9
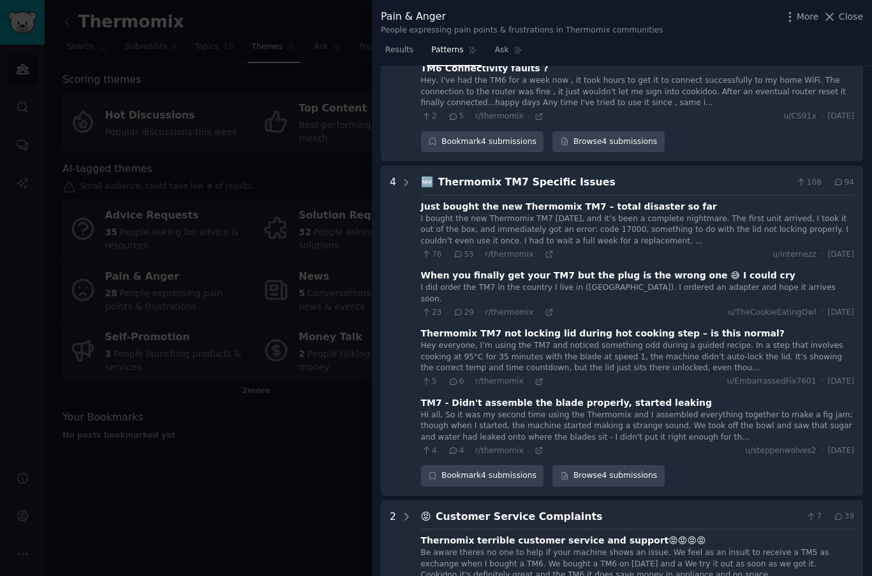
scroll to position [1096, 0]
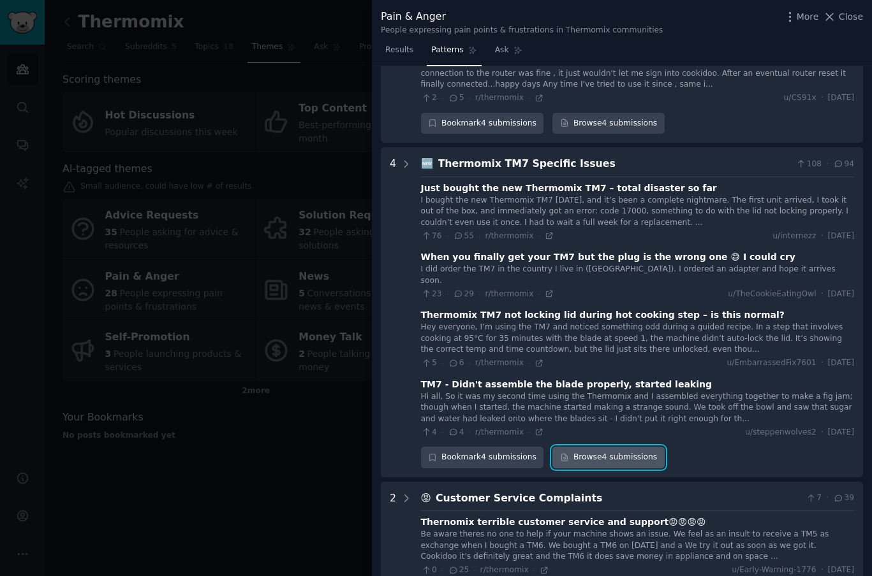
click at [642, 447] on link "Browse 4 submissions" at bounding box center [608, 458] width 112 height 22
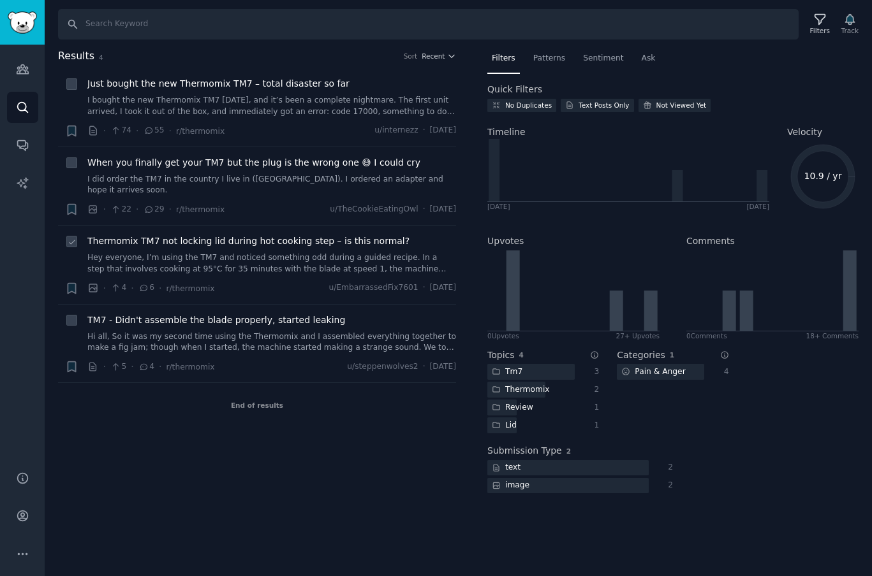
click at [316, 235] on span "Thermomix TM7 not locking lid during hot cooking step – is this normal?" at bounding box center [248, 241] width 322 height 13
click at [301, 314] on span "TM7 - Didn't assemble the blade properly, started leaking" at bounding box center [216, 320] width 258 height 13
click at [303, 86] on span "Just bought the new Thermomix TM7 – total disaster so far" at bounding box center [218, 83] width 262 height 13
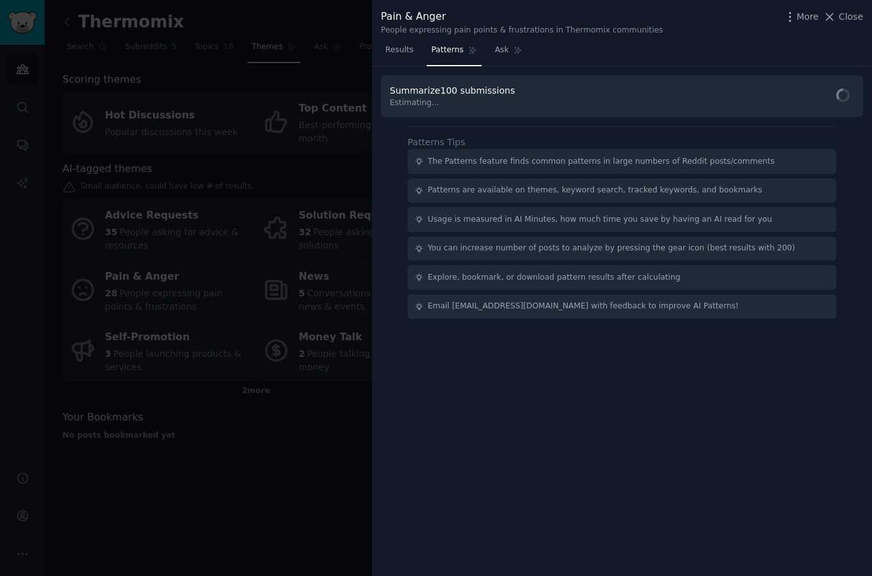
click at [173, 498] on div at bounding box center [436, 288] width 872 height 576
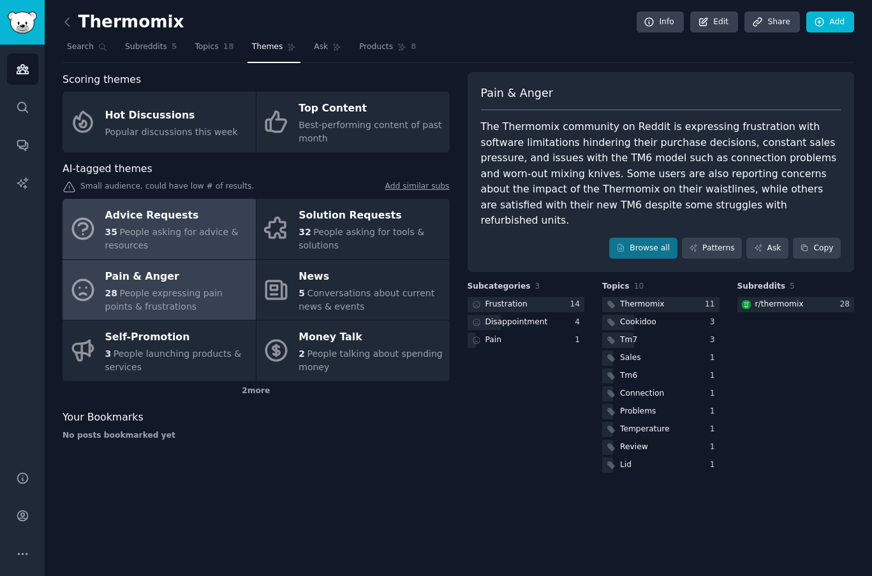
click at [179, 240] on div "35 People asking for advice & resources" at bounding box center [177, 239] width 144 height 27
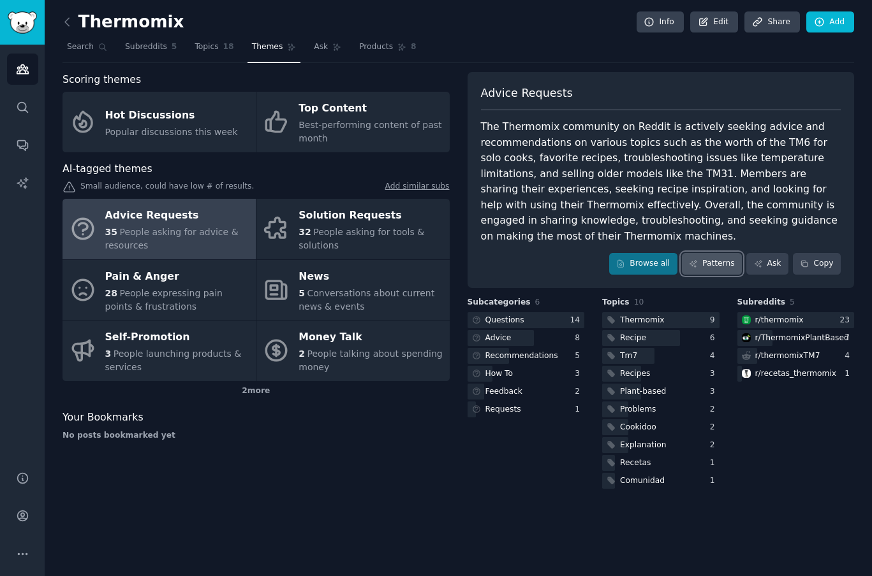
click at [701, 265] on link "Patterns" at bounding box center [712, 264] width 60 height 22
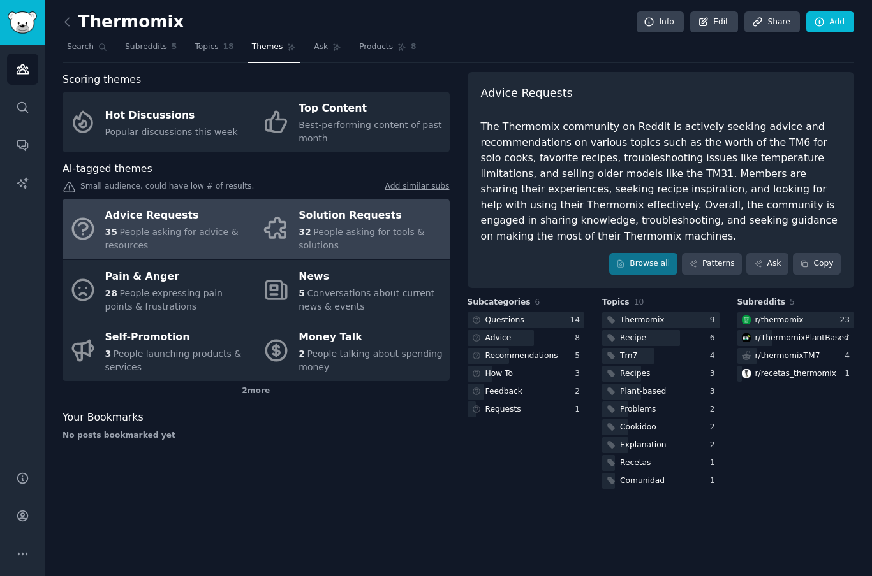
click at [348, 229] on span "People asking for tools & solutions" at bounding box center [361, 239] width 126 height 24
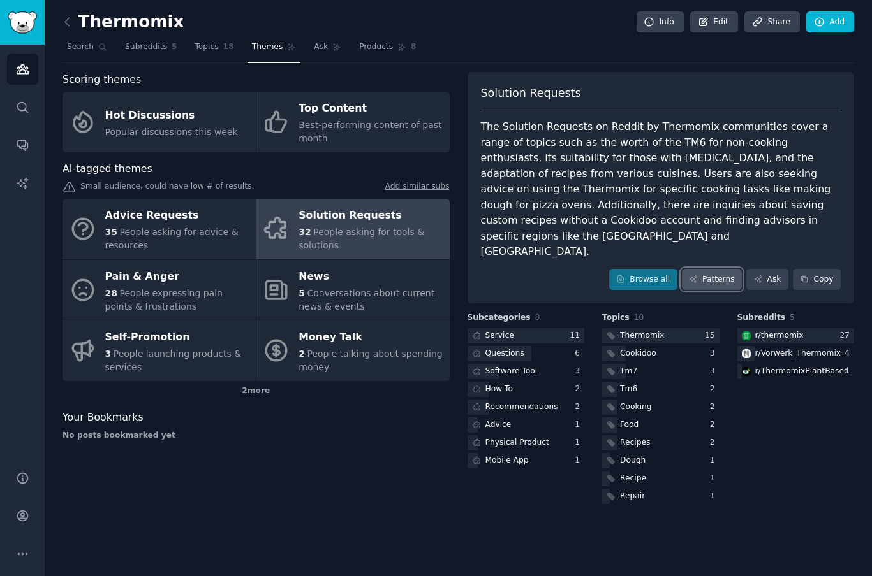
click at [710, 269] on link "Patterns" at bounding box center [712, 280] width 60 height 22
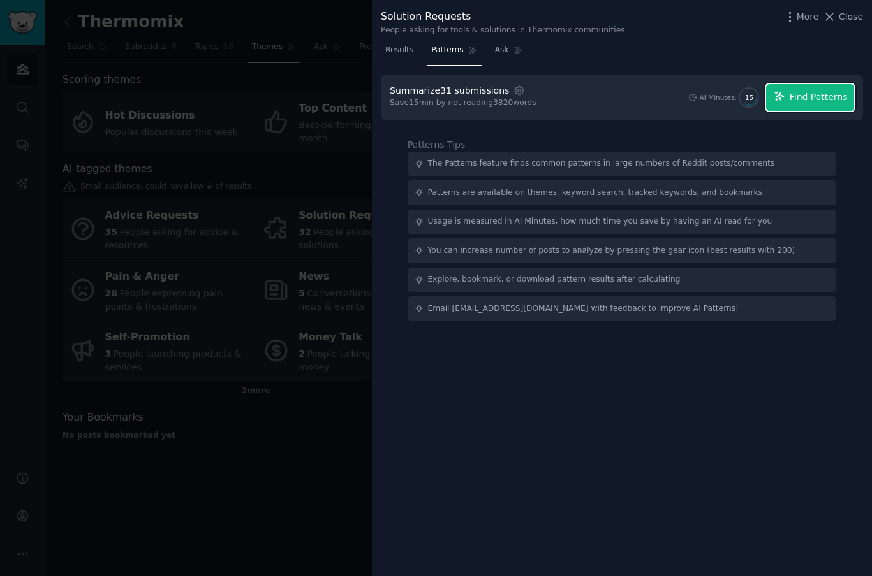
click at [800, 101] on span "Find Patterns" at bounding box center [818, 97] width 58 height 13
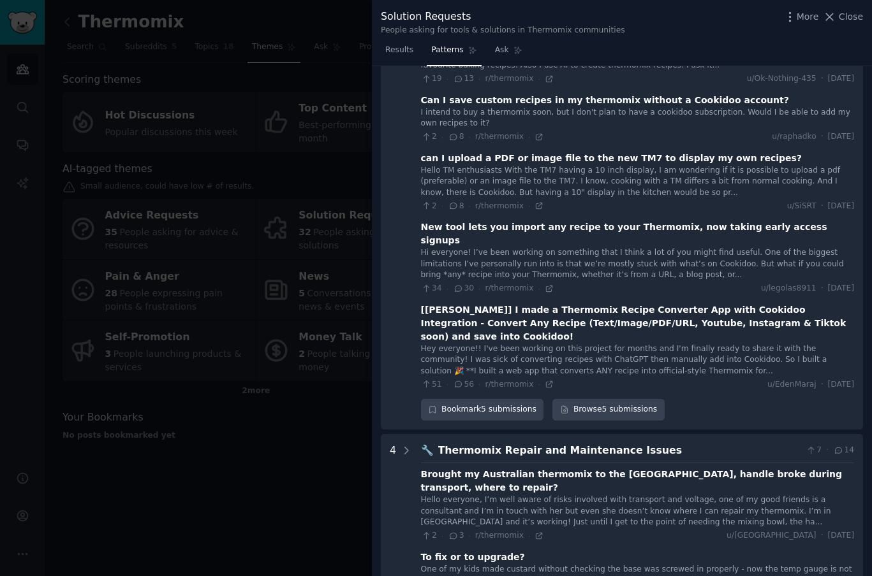
scroll to position [139, 0]
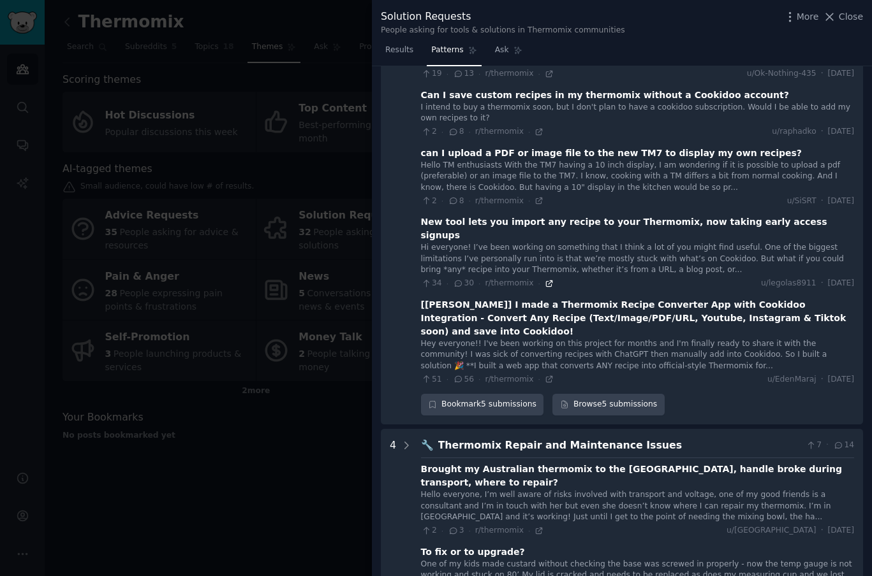
click at [544, 279] on icon at bounding box center [548, 283] width 9 height 9
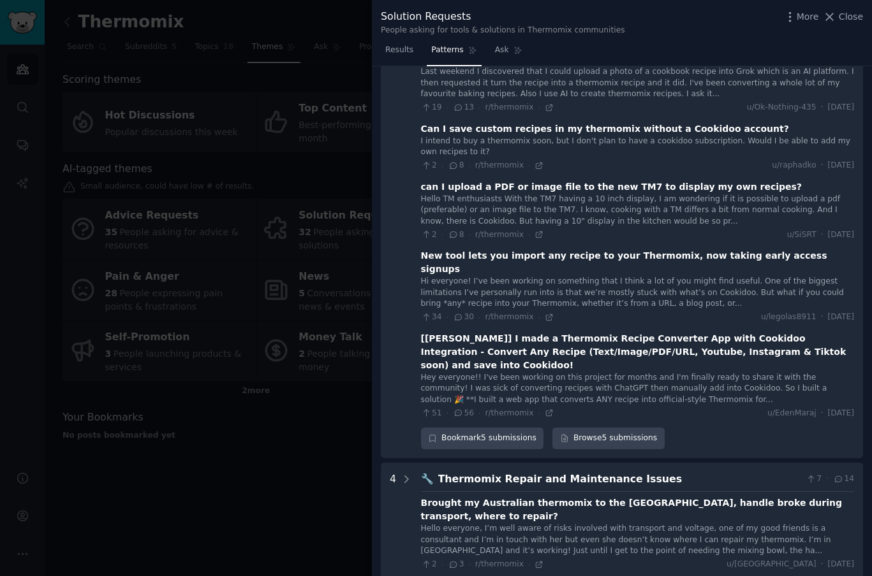
scroll to position [110, 0]
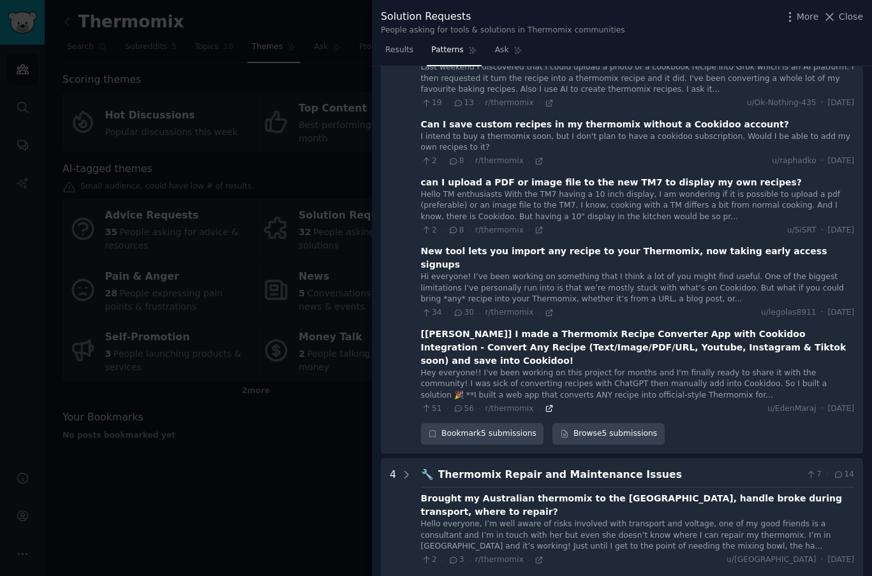
click at [544, 404] on icon at bounding box center [548, 408] width 9 height 9
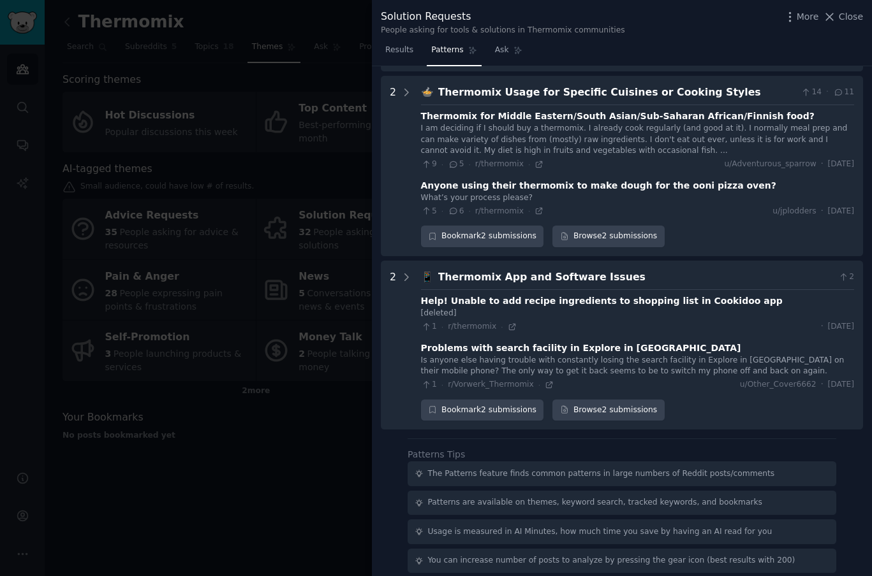
scroll to position [1436, 0]
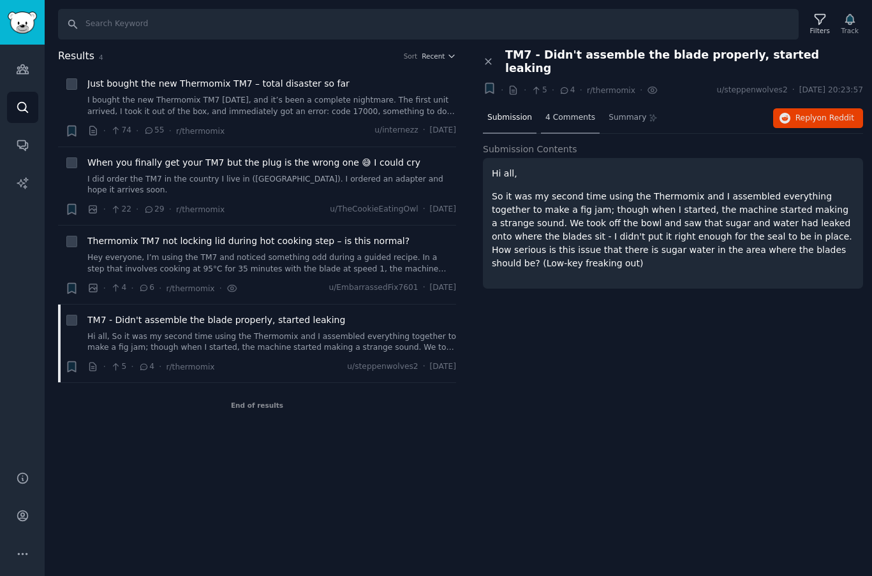
click at [557, 112] on span "4 Comments" at bounding box center [570, 117] width 50 height 11
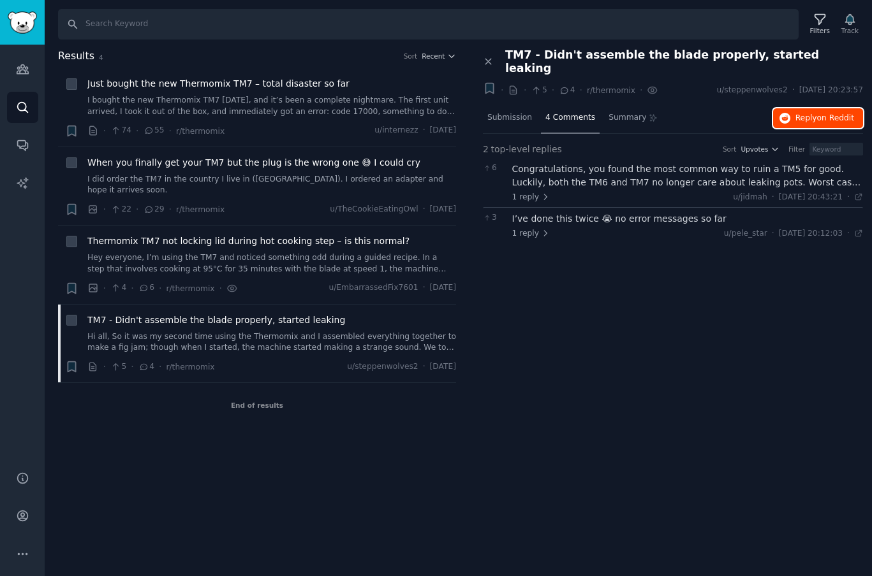
click at [795, 113] on span "Reply on Reddit" at bounding box center [824, 118] width 59 height 11
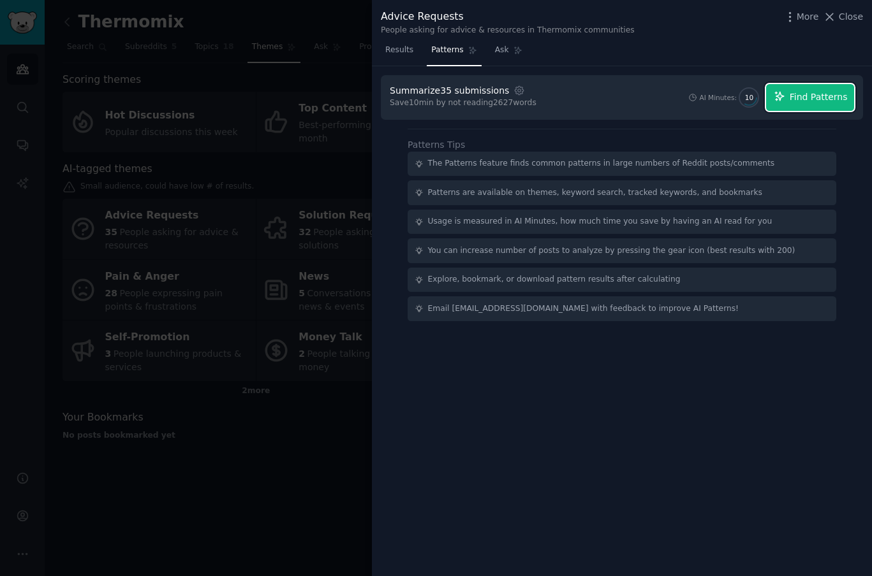
click at [784, 92] on icon "button" at bounding box center [778, 96] width 11 height 11
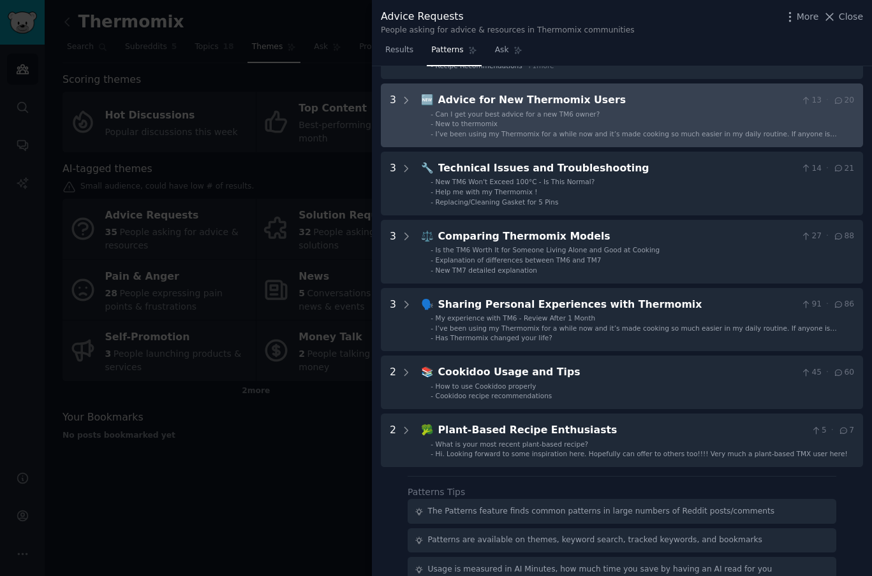
scroll to position [110, 0]
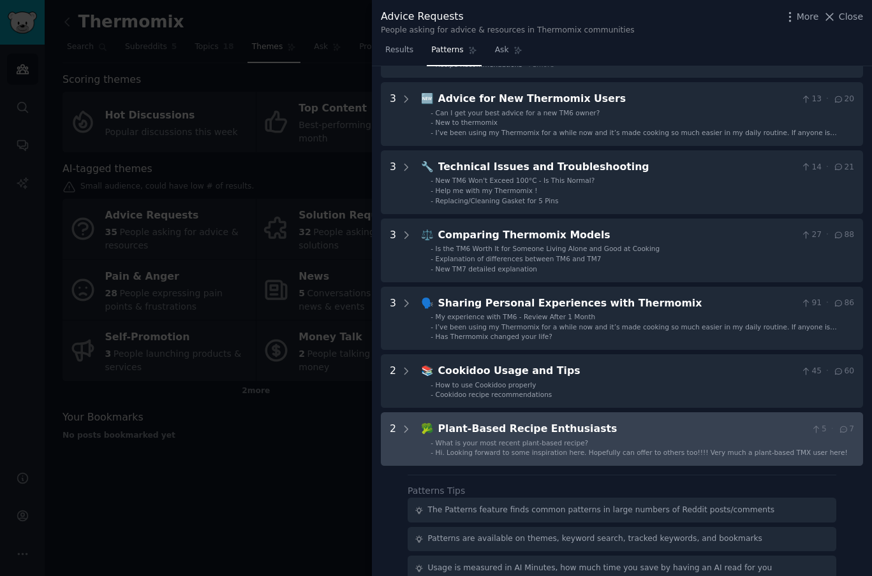
click at [527, 432] on div "Plant-Based Recipe Enthusiasts" at bounding box center [622, 429] width 368 height 16
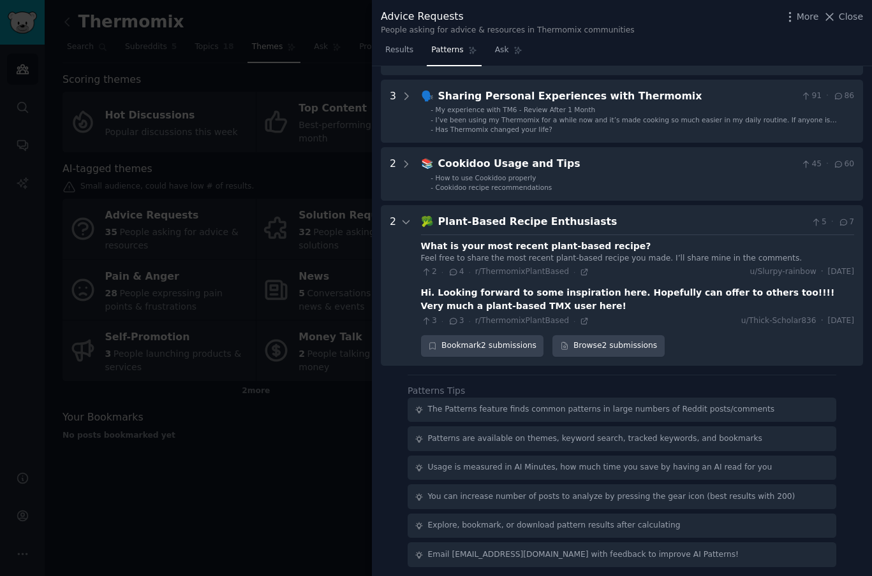
scroll to position [321, 0]
